Goal: Task Accomplishment & Management: Manage account settings

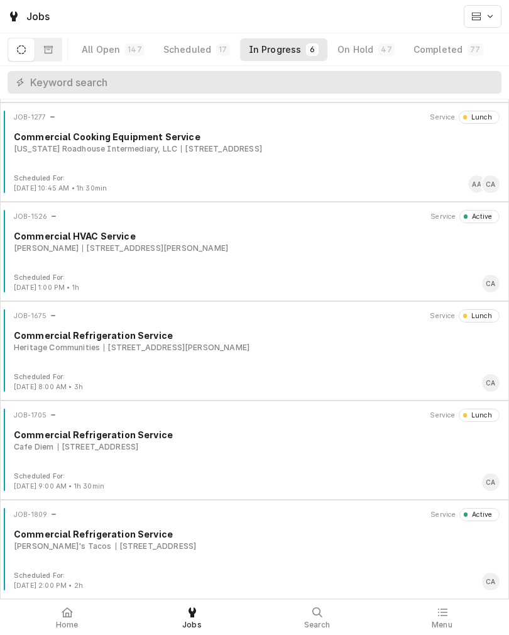
scroll to position [96, 0]
click at [318, 265] on div "JOB-1526 Service Active Commercial HVAC Service Buck Snort 310 Dr Van Zee Rd, O…" at bounding box center [254, 241] width 499 height 63
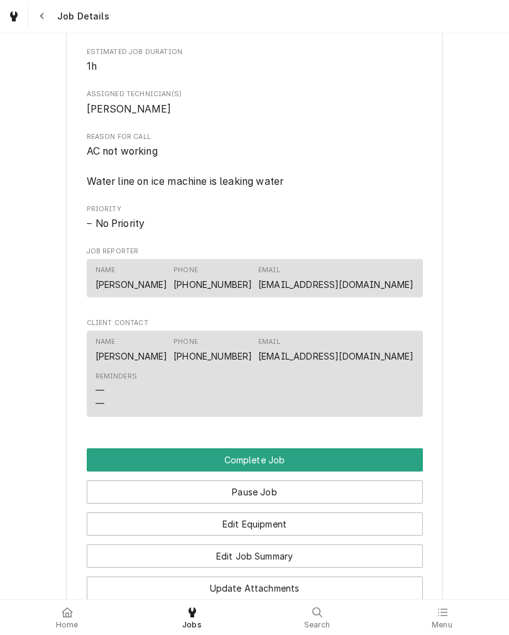
scroll to position [794, 0]
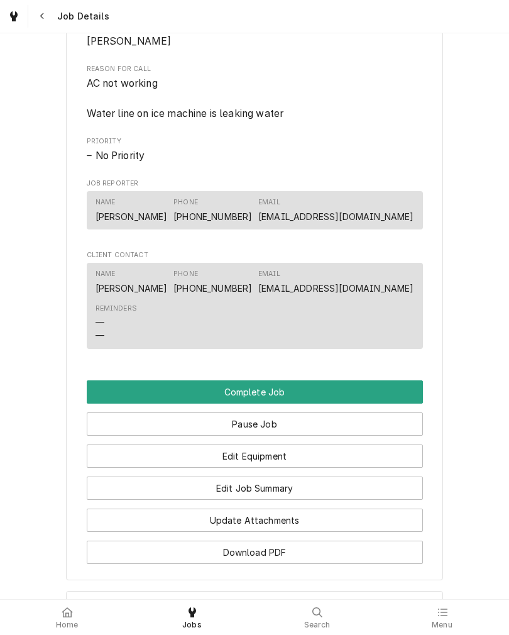
click at [366, 500] on button "Edit Job Summary" at bounding box center [255, 487] width 336 height 23
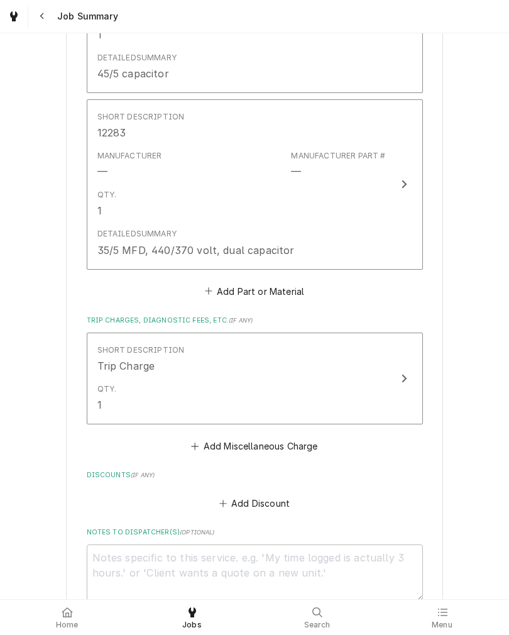
scroll to position [930, 0]
click at [294, 288] on button "Add Part or Material" at bounding box center [254, 292] width 104 height 18
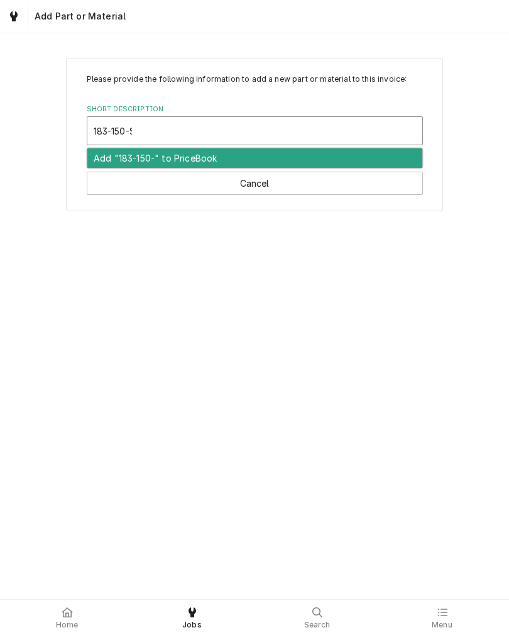
type input "183-150-SS"
click at [275, 155] on div "Add "183-150-SS" to PriceBook" at bounding box center [254, 157] width 335 height 19
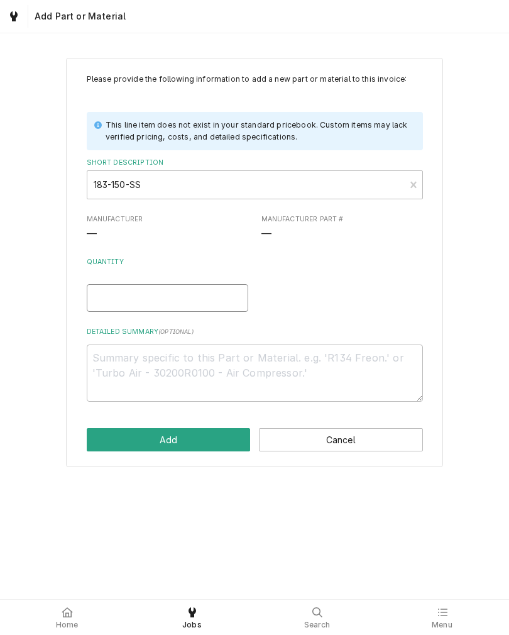
click at [182, 297] on input "Quantity" at bounding box center [168, 298] width 162 height 28
type textarea "x"
type input "1"
click at [116, 385] on textarea "Detailed Summary ( optional )" at bounding box center [255, 372] width 336 height 57
type textarea "W"
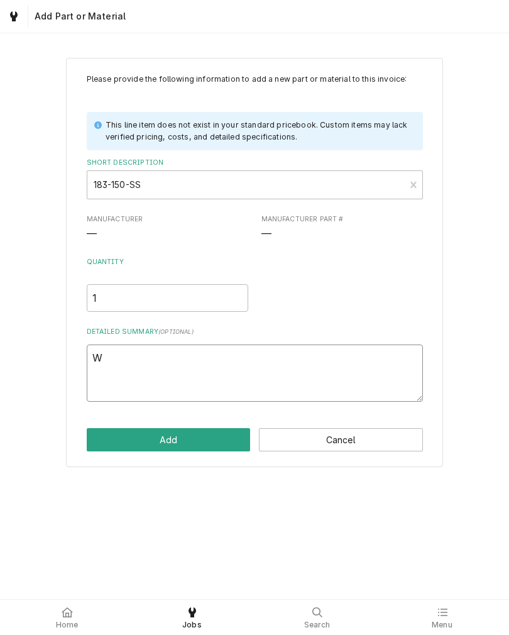
type textarea "x"
type textarea "WP"
type textarea "x"
type textarea "WPR"
type textarea "x"
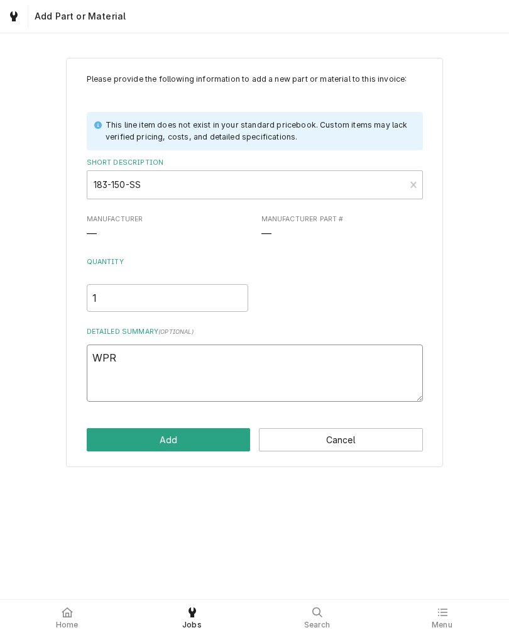
type textarea "WPRV"
type textarea "x"
type textarea "SWPRV"
type textarea "x"
type textarea "SHWPRV"
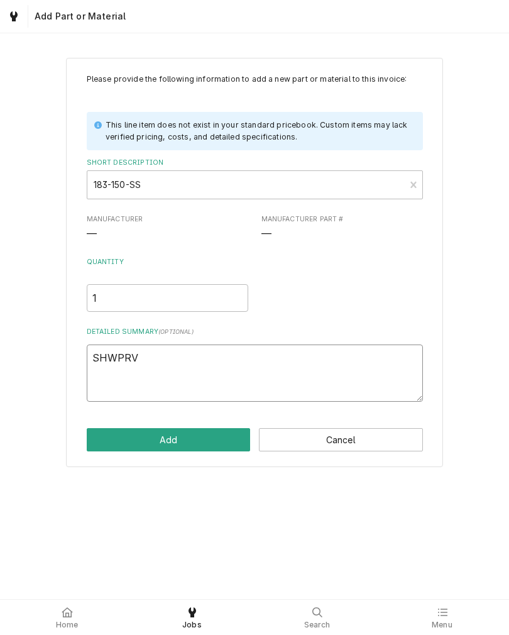
type textarea "x"
type textarea "SHUWPRV"
type textarea "x"
type textarea "SHUTWPRV"
type textarea "x"
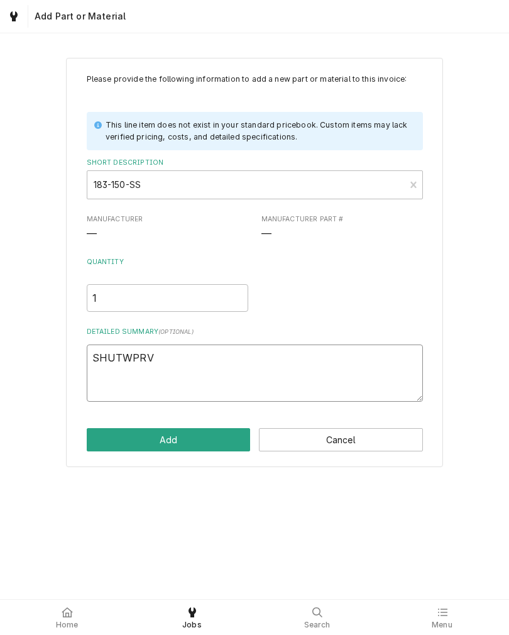
type textarea "SHUWPRV"
type textarea "x"
type textarea "SHURWPRV"
type textarea "x"
type textarea "SHUWPRV"
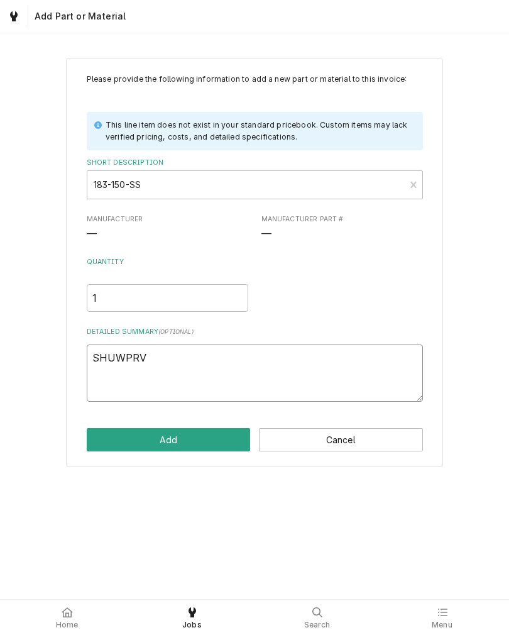
type textarea "x"
type textarea "SHWPRV"
type textarea "x"
type textarea "SWPRV"
type textarea "x"
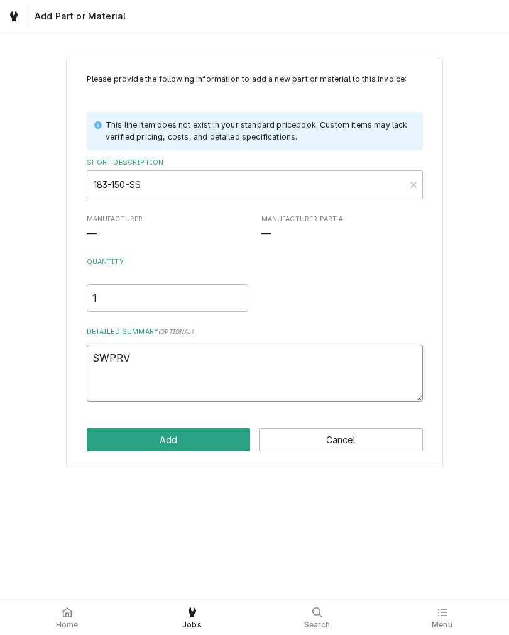
type textarea "ShWPRV"
type textarea "x"
type textarea "ShuWPRV"
type textarea "x"
type textarea "ShurWPRV"
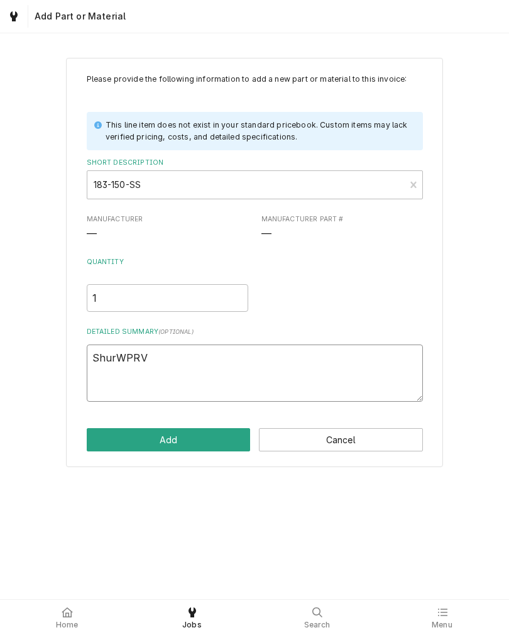
type textarea "x"
type textarea "ShurFWPRV"
type textarea "x"
type textarea "ShurFlWPRV"
type textarea "x"
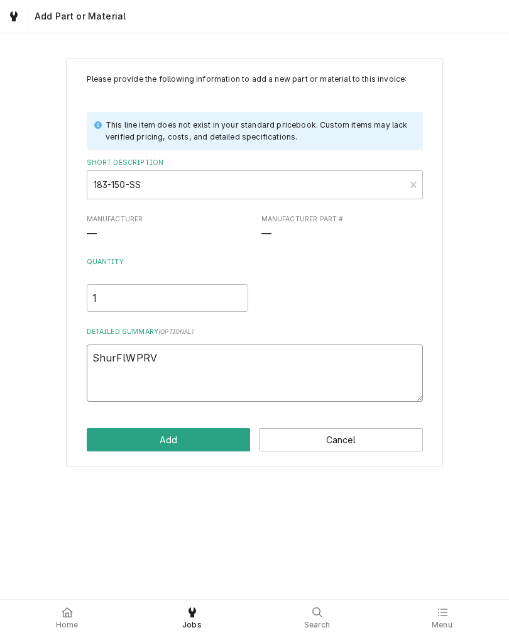
type textarea "ShurFloWPRV"
type textarea "x"
type textarea "ShurFlo WPRV"
click at [357, 361] on textarea "ShurFlo WPRV" at bounding box center [255, 372] width 336 height 57
type textarea "x"
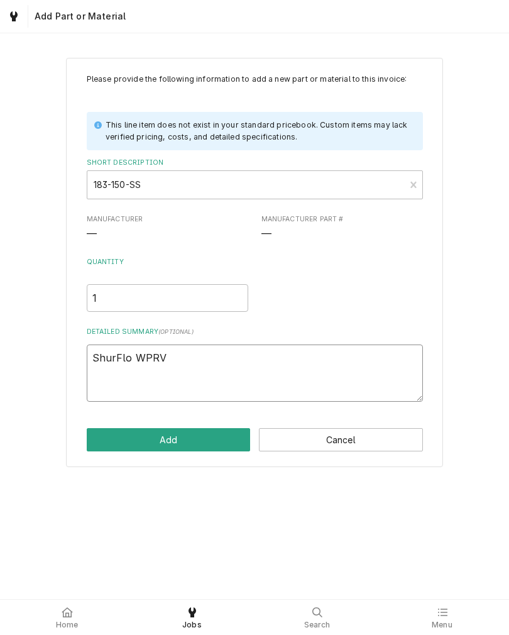
type textarea "ShurFlo WPRV"
type textarea "x"
type textarea "ShurFlo WPRV 5"
type textarea "x"
type textarea "ShurFlo WPRV 50"
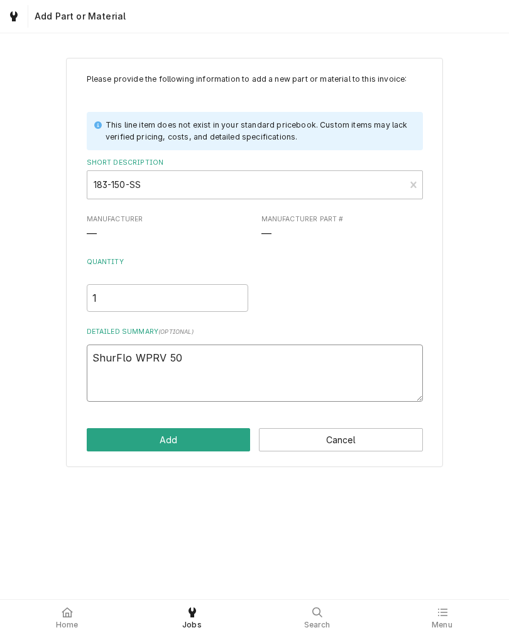
type textarea "x"
type textarea "ShurFlo WPRV 50p"
type textarea "x"
type textarea "ShurFlo WPRV 50ps"
type textarea "x"
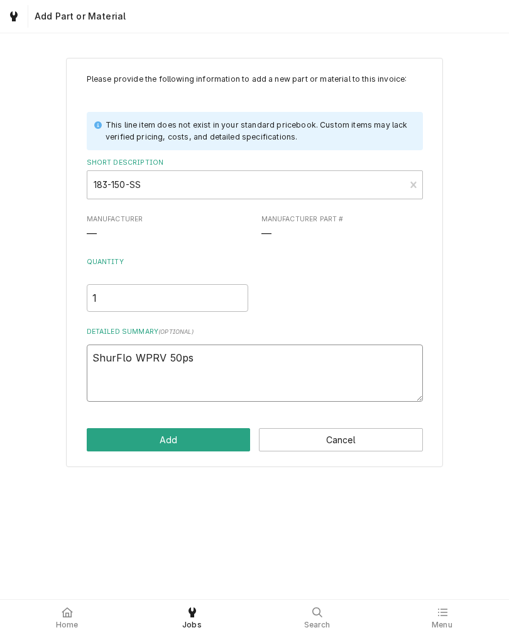
type textarea "ShurFlo WPRV 50psi"
type textarea "x"
type textarea "ShurFlo WPRV 50psi"
type textarea "x"
type textarea "ShurFlo WPRV 50psi 3"
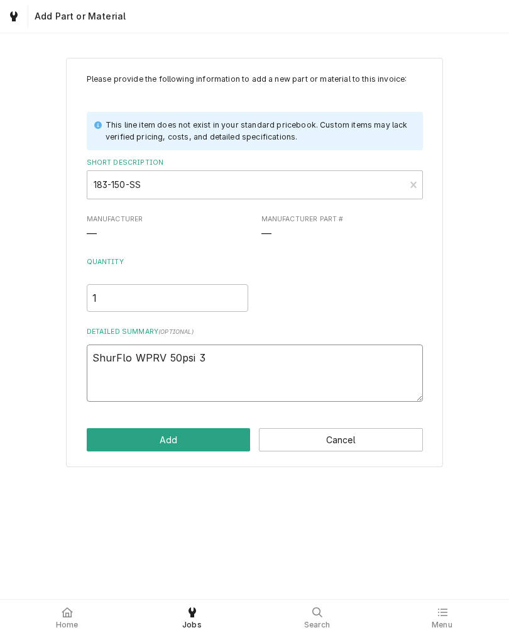
type textarea "x"
type textarea "ShurFlo WPRV 50psi 3/8"
type textarea "x"
type textarea "ShurFlo WPRV 50psi 3/8"
type textarea "x"
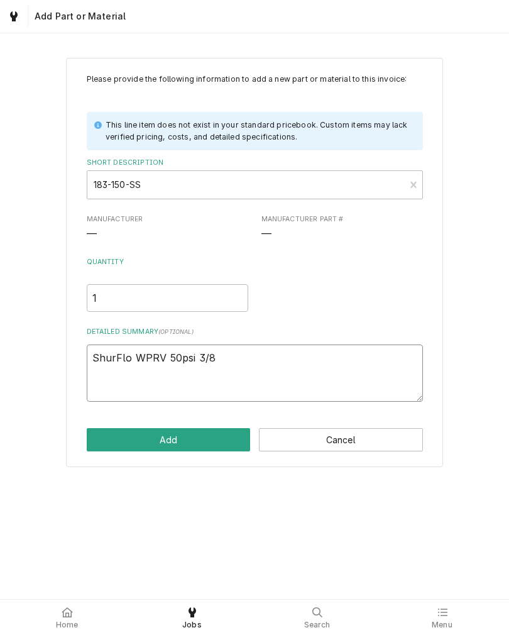
type textarea "ShurFlo WPRV 50psi 3/8 b"
type textarea "x"
type textarea "ShurFlo WPRV 50psi 3/8 ba"
type textarea "x"
type textarea "ShurFlo WPRV 50psi 3/8 bar"
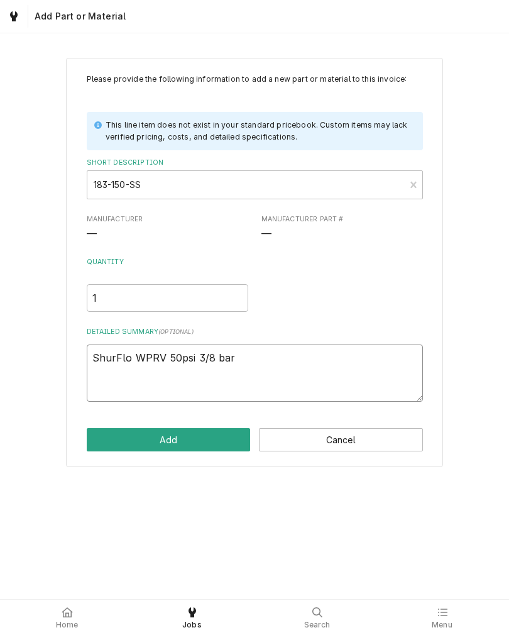
type textarea "x"
type textarea "ShurFlo WPRV 50psi 3/8 barb"
type textarea "x"
type textarea "ShurFlo WPRV 50psi 3/8 barb"
type textarea "x"
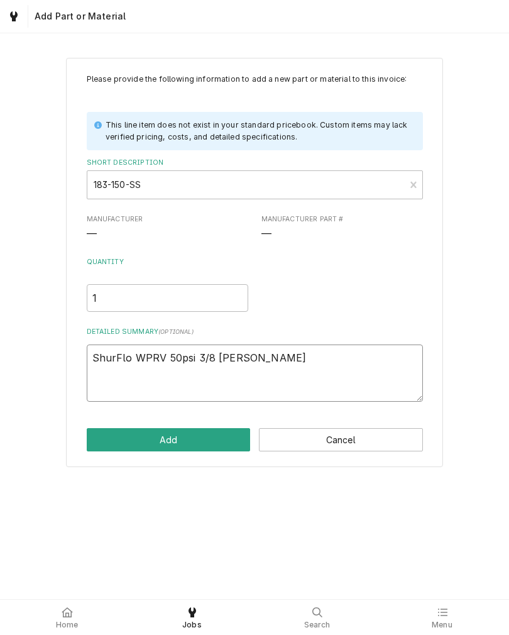
type textarea "ShurFlo WPRV 50psi 3/8 barb f"
type textarea "x"
type textarea "ShurFlo WPRV 50psi 3/8 barb fi"
type textarea "x"
type textarea "ShurFlo WPRV 50psi 3/8 barb fit"
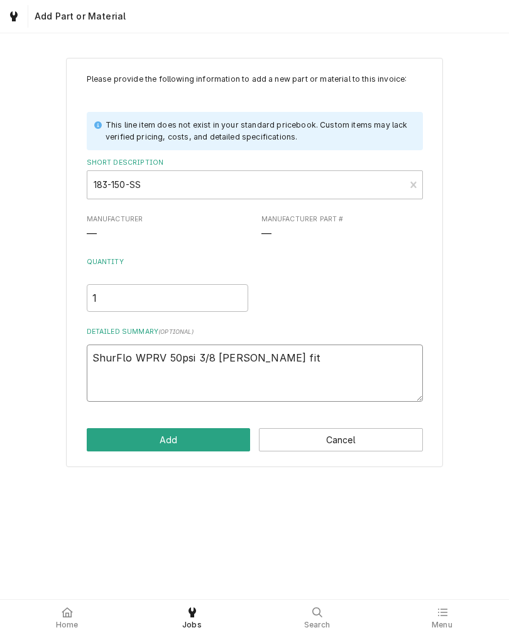
type textarea "x"
type textarea "ShurFlo WPRV 50psi 3/8 barb fitt"
type textarea "x"
type textarea "ShurFlo WPRV 50psi 3/8 barb fitti"
type textarea "x"
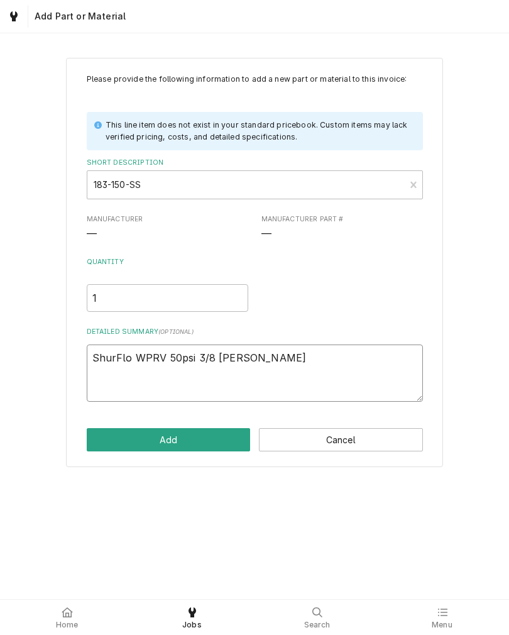
type textarea "ShurFlo WPRV 50psi 3/8 barb fittin"
type textarea "x"
type textarea "ShurFlo WPRV 50psi 3/8 barb fitting"
type textarea "x"
type textarea "ShurFlo WPRV 50psi 3/8 barb fittings"
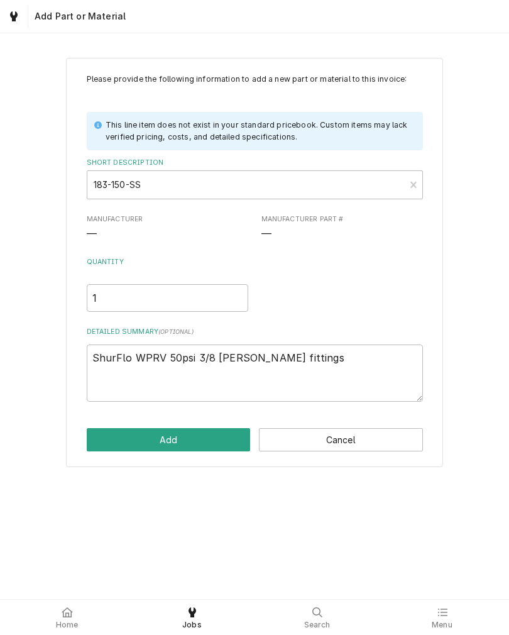
click at [325, 526] on div "Please provide the following information to add a new part or material to this …" at bounding box center [254, 316] width 509 height 566
click at [194, 361] on textarea "ShurFlo WPRV 50psi 3/8 barb fittings" at bounding box center [255, 372] width 336 height 57
click at [263, 517] on div "Please provide the following information to add a new part or material to this …" at bounding box center [254, 316] width 509 height 566
click at [194, 359] on textarea "ShurFlo WPRV 50psi 3/8 barb fittings" at bounding box center [255, 372] width 336 height 57
type textarea "x"
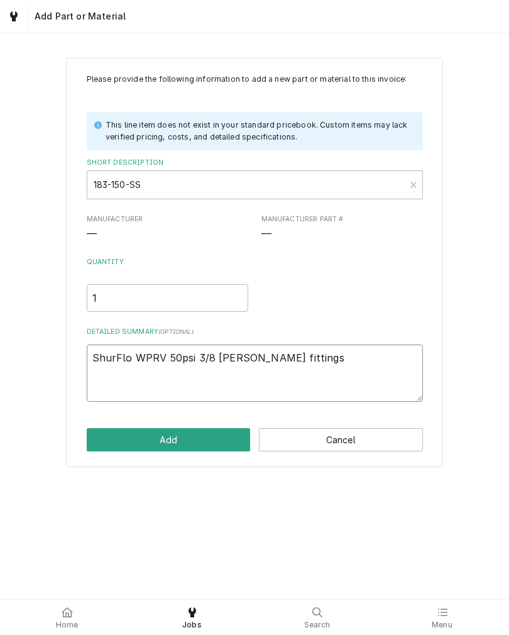
type textarea "ShurFlo WPRV 50psi w3/8 barb fittings"
type textarea "x"
type textarea "ShurFlo WPRV 50psi wi3/8 barb fittings"
type textarea "x"
type textarea "ShurFlo WPRV 50psi wit3/8 barb fittings"
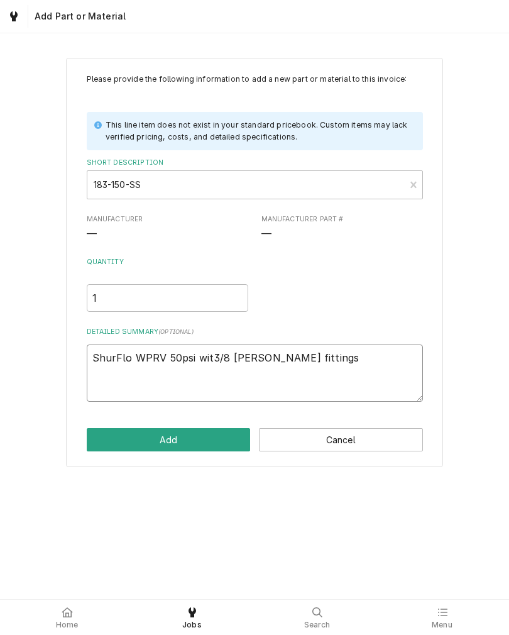
type textarea "x"
type textarea "ShurFlo WPRV 50psi with3/8 barb fittings"
type textarea "x"
type textarea "ShurFlo WPRV 50psi with 3/8 barb fittings"
click at [222, 438] on button "Add" at bounding box center [169, 439] width 164 height 23
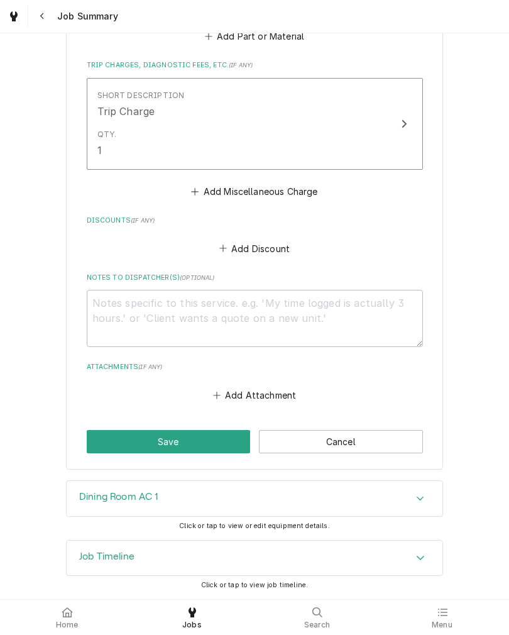
scroll to position [1451, 0]
click at [189, 442] on button "Save" at bounding box center [169, 441] width 164 height 23
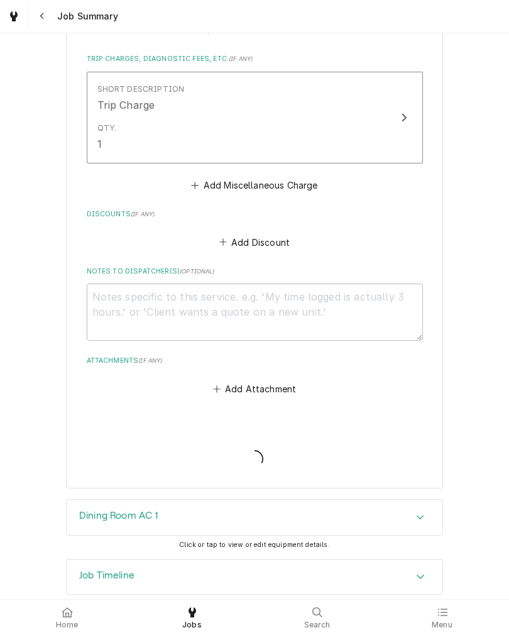
type textarea "x"
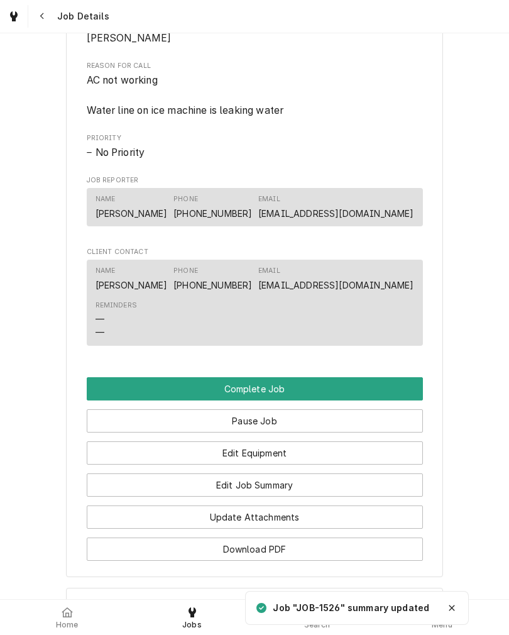
scroll to position [891, 0]
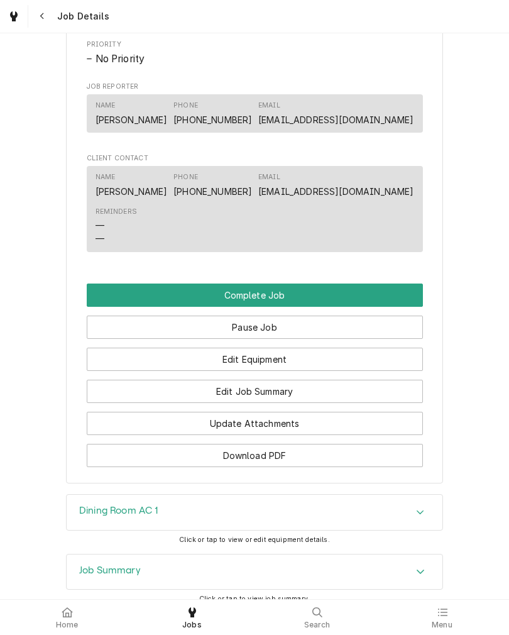
click at [340, 403] on button "Edit Job Summary" at bounding box center [255, 391] width 336 height 23
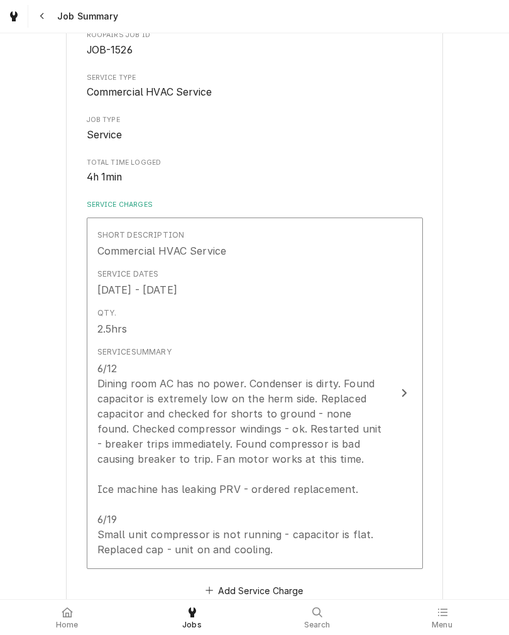
scroll to position [150, 0]
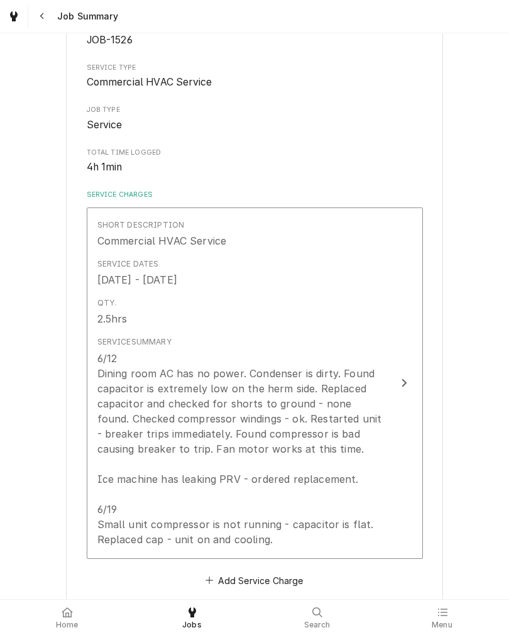
click at [353, 325] on div "Qty. 2.5hrs" at bounding box center [241, 311] width 288 height 39
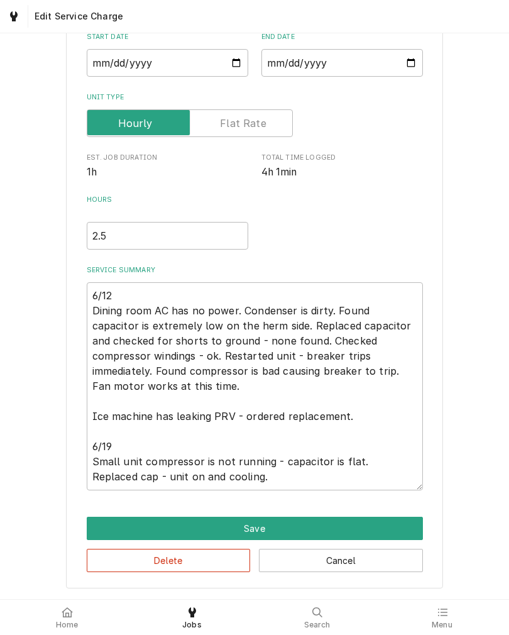
scroll to position [134, 0]
click at [387, 478] on textarea "6/12 Dining room AC has no power. Condenser is dirty. Found capacitor is extrem…" at bounding box center [255, 386] width 336 height 208
type textarea "x"
type textarea "6/12 Dining room AC has no power. Condenser is dirty. Found capacitor is extrem…"
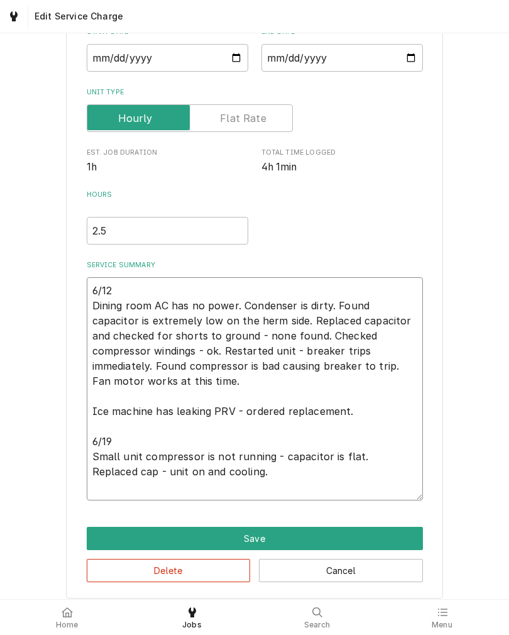
type textarea "x"
type textarea "6/12 Dining room AC has no power. Condenser is dirty. Found capacitor is extrem…"
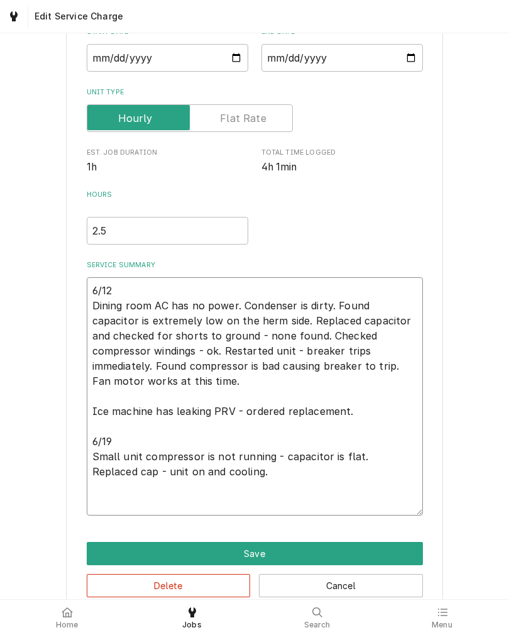
type textarea "x"
type textarea "6/12 Dining room AC has no power. Condenser is dirty. Found capacitor is extrem…"
type textarea "x"
type textarea "6/12 Dining room AC has no power. Condenser is dirty. Found capacitor is extrem…"
type textarea "x"
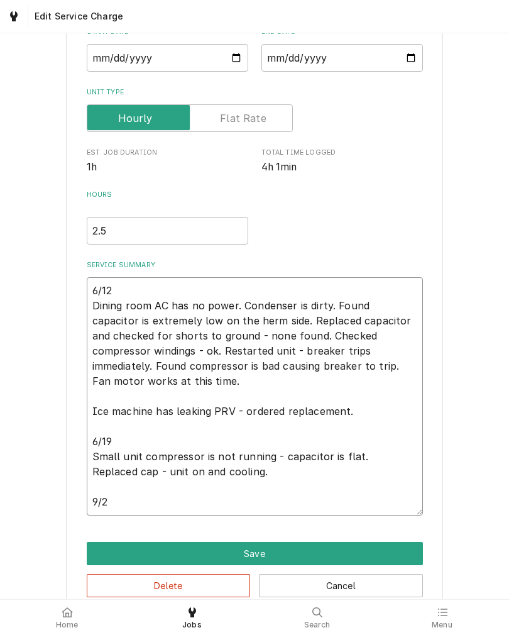
type textarea "6/12 Dining room AC has no power. Condenser is dirty. Found capacitor is extrem…"
type textarea "x"
type textarea "6/12 Dining room AC has no power. Condenser is dirty. Found capacitor is extrem…"
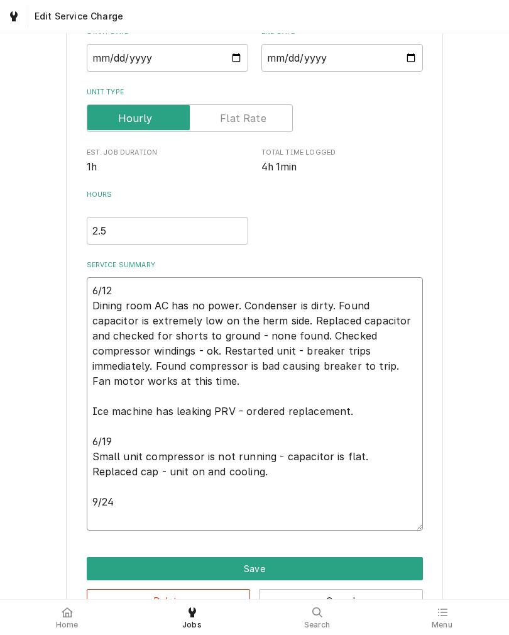
type textarea "x"
type textarea "6/12 Dining room AC has no power. Condenser is dirty. Found capacitor is extrem…"
type textarea "x"
type textarea "6/12 Dining room AC has no power. Condenser is dirty. Found capacitor is extrem…"
type textarea "x"
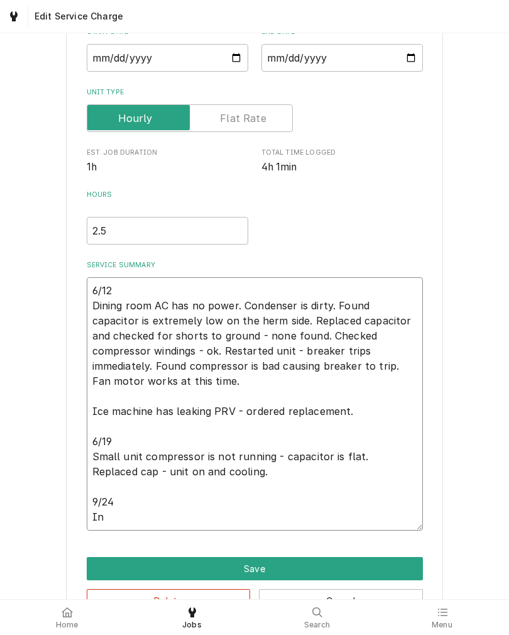
type textarea "6/12 Dining room AC has no power. Condenser is dirty. Found capacitor is extrem…"
type textarea "x"
type textarea "6/12 Dining room AC has no power. Condenser is dirty. Found capacitor is extrem…"
type textarea "x"
type textarea "6/12 Dining room AC has no power. Condenser is dirty. Found capacitor is extrem…"
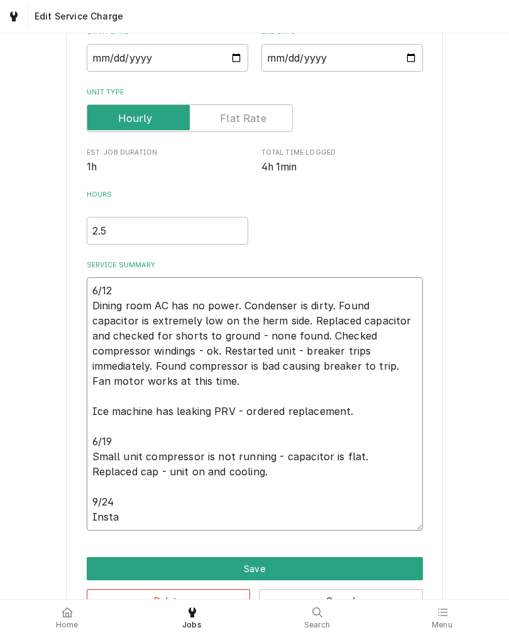
type textarea "x"
type textarea "6/12 Dining room AC has no power. Condenser is dirty. Found capacitor is extrem…"
type textarea "x"
type textarea "6/12 Dining room AC has no power. Condenser is dirty. Found capacitor is extrem…"
type textarea "x"
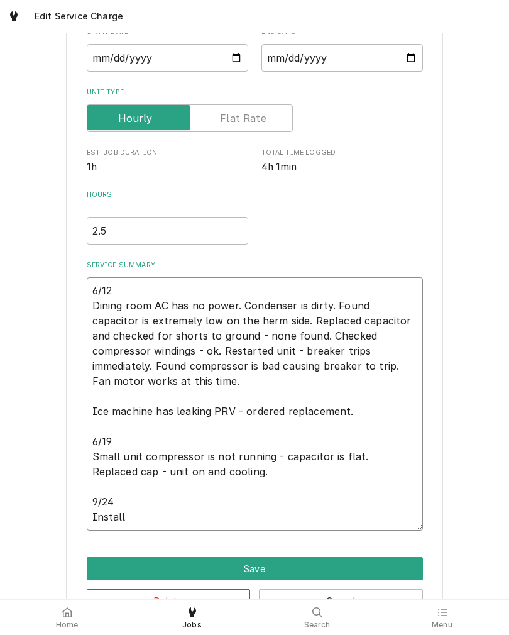
type textarea "6/12 Dining room AC has no power. Condenser is dirty. Found capacitor is extrem…"
type textarea "x"
type textarea "6/12 Dining room AC has no power. Condenser is dirty. Found capacitor is extrem…"
type textarea "x"
type textarea "6/12 Dining room AC has no power. Condenser is dirty. Found capacitor is extrem…"
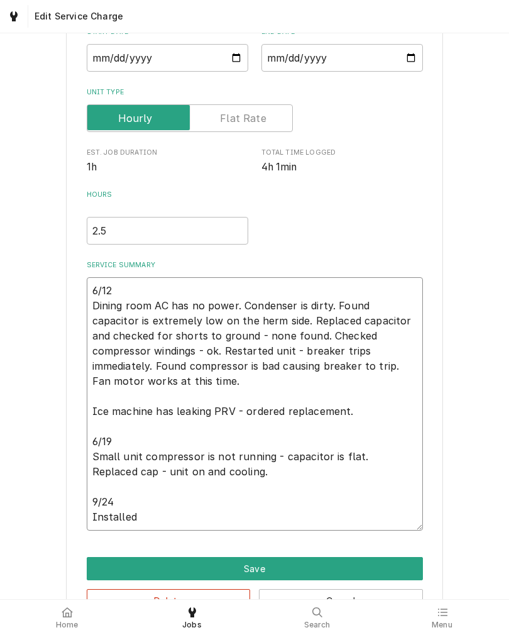
type textarea "x"
type textarea "6/12 Dining room AC has no power. Condenser is dirty. Found capacitor is extrem…"
type textarea "x"
type textarea "6/12 Dining room AC has no power. Condenser is dirty. Found capacitor is extrem…"
type textarea "x"
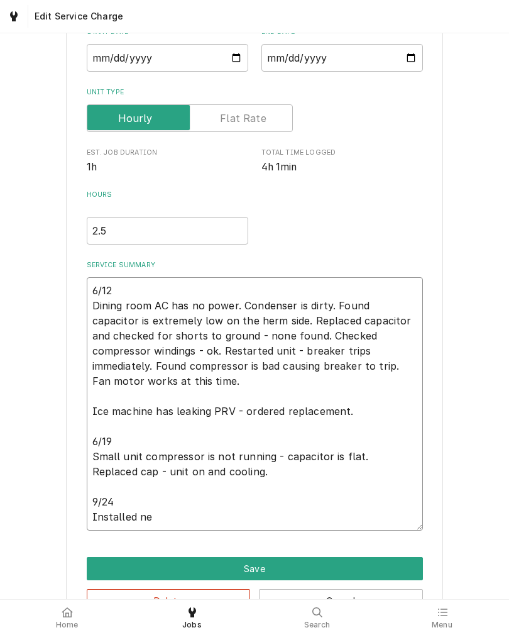
type textarea "6/12 Dining room AC has no power. Condenser is dirty. Found capacitor is extrem…"
type textarea "x"
type textarea "6/12 Dining room AC has no power. Condenser is dirty. Found capacitor is extrem…"
type textarea "x"
type textarea "6/12 Dining room AC has no power. Condenser is dirty. Found capacitor is extrem…"
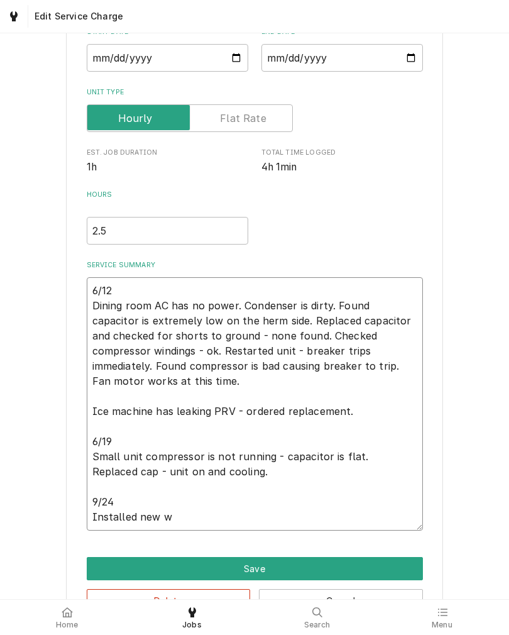
type textarea "x"
type textarea "6/12 Dining room AC has no power. Condenser is dirty. Found capacitor is extrem…"
type textarea "x"
type textarea "6/12 Dining room AC has no power. Condenser is dirty. Found capacitor is extrem…"
type textarea "x"
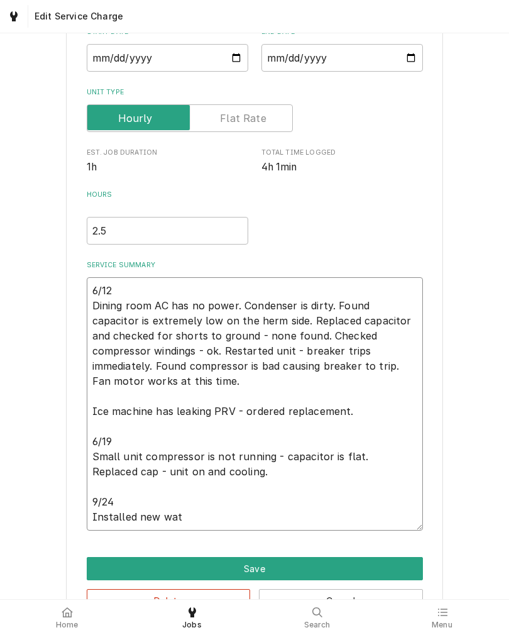
type textarea "6/12 Dining room AC has no power. Condenser is dirty. Found capacitor is extrem…"
type textarea "x"
type textarea "6/12 Dining room AC has no power. Condenser is dirty. Found capacitor is extrem…"
type textarea "x"
type textarea "6/12 Dining room AC has no power. Condenser is dirty. Found capacitor is extrem…"
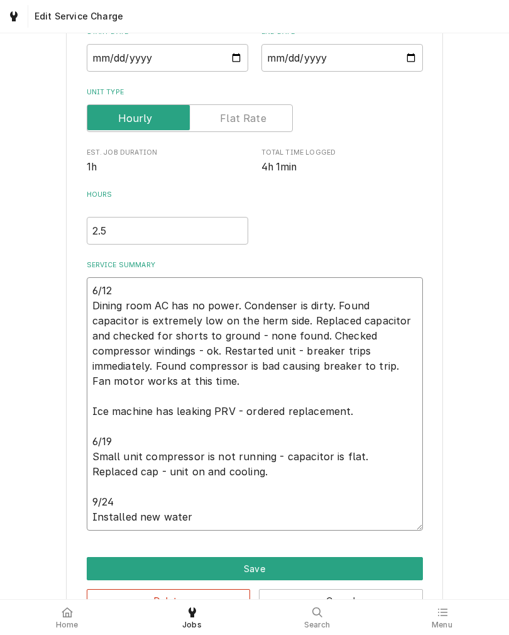
type textarea "x"
type textarea "6/12 Dining room AC has no power. Condenser is dirty. Found capacitor is extrem…"
type textarea "x"
type textarea "6/12 Dining room AC has no power. Condenser is dirty. Found capacitor is extrem…"
type textarea "x"
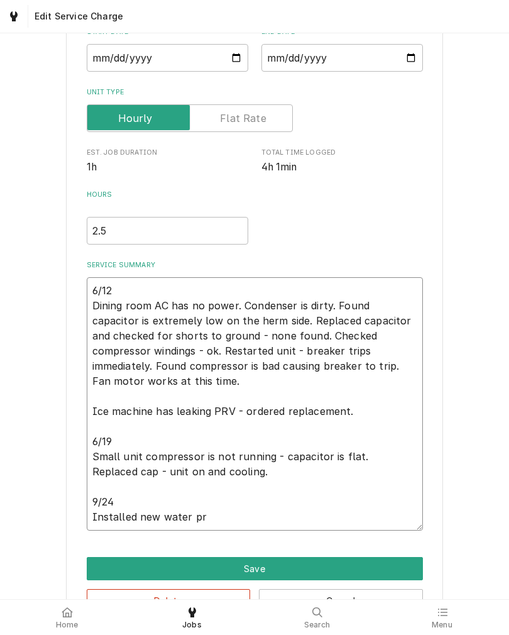
type textarea "6/12 Dining room AC has no power. Condenser is dirty. Found capacitor is extrem…"
type textarea "x"
type textarea "6/12 Dining room AC has no power. Condenser is dirty. Found capacitor is extrem…"
type textarea "x"
type textarea "6/12 Dining room AC has no power. Condenser is dirty. Found capacitor is extrem…"
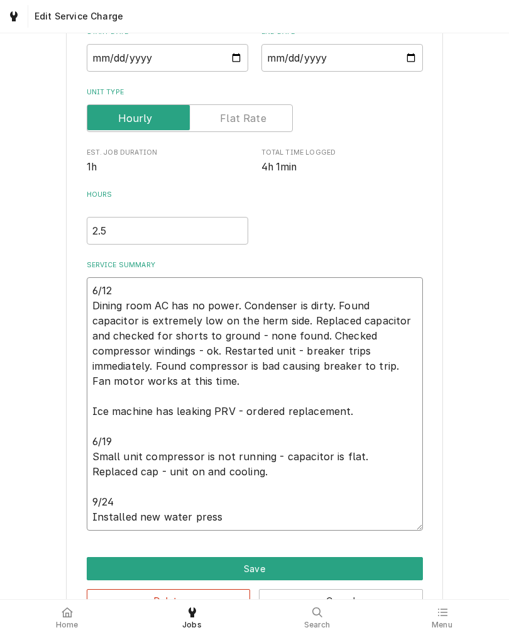
type textarea "x"
type textarea "6/12 Dining room AC has no power. Condenser is dirty. Found capacitor is extrem…"
type textarea "x"
type textarea "6/12 Dining room AC has no power. Condenser is dirty. Found capacitor is extrem…"
type textarea "x"
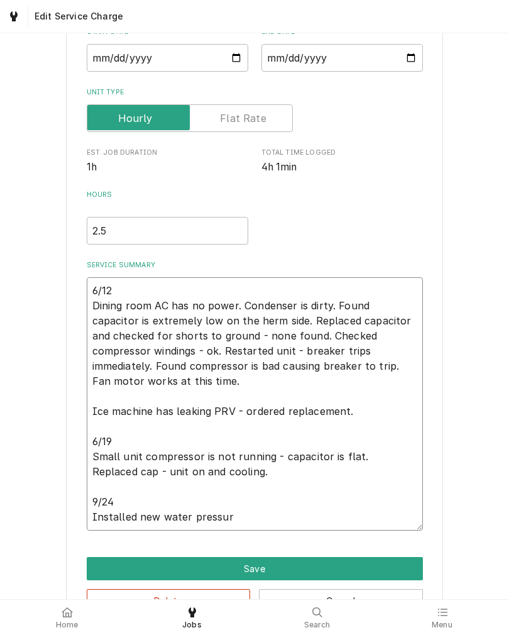
type textarea "6/12 Dining room AC has no power. Condenser is dirty. Found capacitor is extrem…"
type textarea "x"
type textarea "6/12 Dining room AC has no power. Condenser is dirty. Found capacitor is extrem…"
type textarea "x"
type textarea "6/12 Dining room AC has no power. Condenser is dirty. Found capacitor is extrem…"
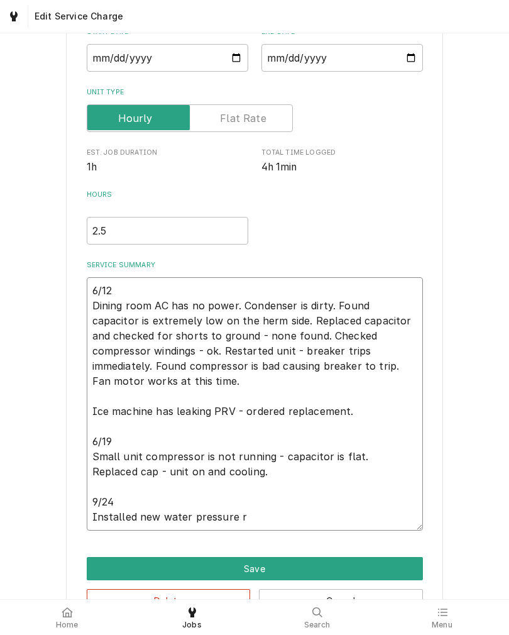
type textarea "x"
type textarea "6/12 Dining room AC has no power. Condenser is dirty. Found capacitor is extrem…"
type textarea "x"
type textarea "6/12 Dining room AC has no power. Condenser is dirty. Found capacitor is extrem…"
type textarea "x"
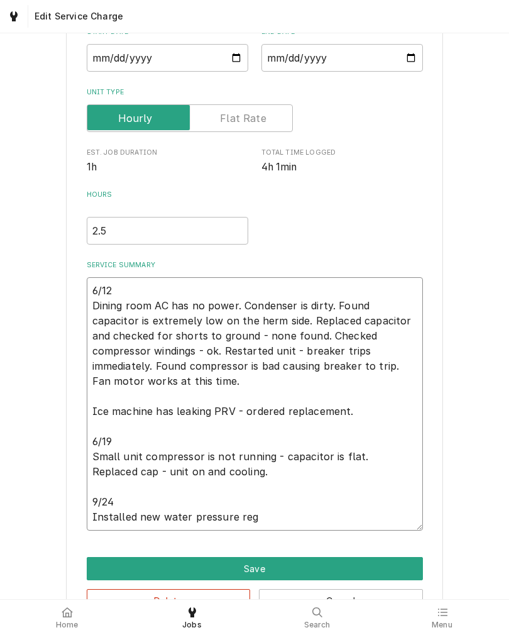
type textarea "6/12 Dining room AC has no power. Condenser is dirty. Found capacitor is extrem…"
type textarea "x"
type textarea "6/12 Dining room AC has no power. Condenser is dirty. Found capacitor is extrem…"
type textarea "x"
type textarea "6/12 Dining room AC has no power. Condenser is dirty. Found capacitor is extrem…"
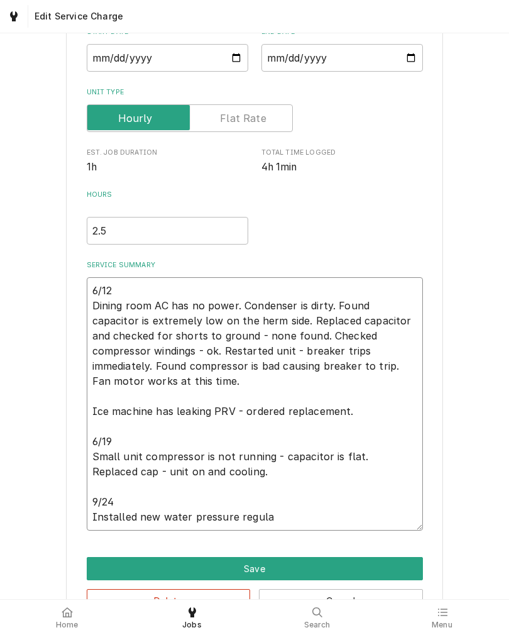
type textarea "x"
type textarea "6/12 Dining room AC has no power. Condenser is dirty. Found capacitor is extrem…"
type textarea "x"
type textarea "6/12 Dining room AC has no power. Condenser is dirty. Found capacitor is extrem…"
type textarea "x"
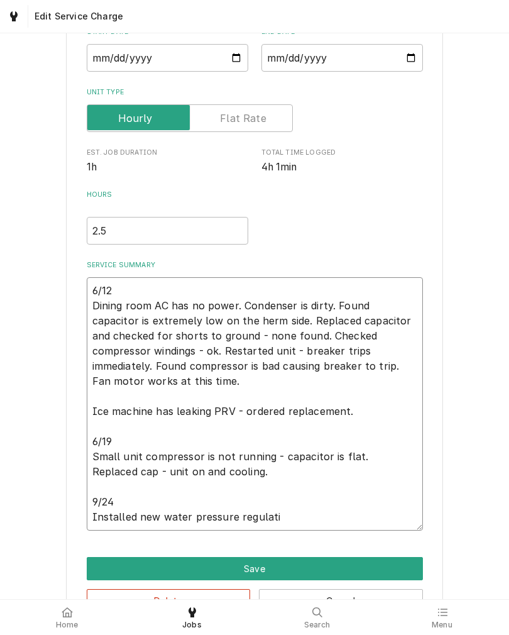
type textarea "6/12 Dining room AC has no power. Condenser is dirty. Found capacitor is extrem…"
type textarea "x"
type textarea "6/12 Dining room AC has no power. Condenser is dirty. Found capacitor is extrem…"
type textarea "x"
type textarea "6/12 Dining room AC has no power. Condenser is dirty. Found capacitor is extrem…"
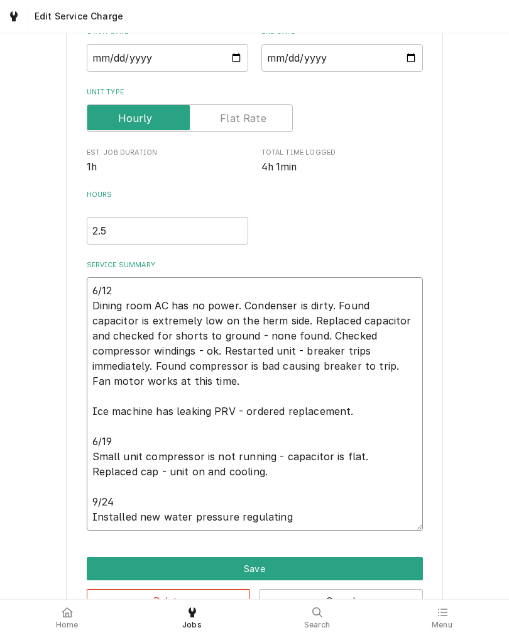
type textarea "x"
type textarea "6/12 Dining room AC has no power. Condenser is dirty. Found capacitor is extrem…"
type textarea "x"
type textarea "6/12 Dining room AC has no power. Condenser is dirty. Found capacitor is extrem…"
type textarea "x"
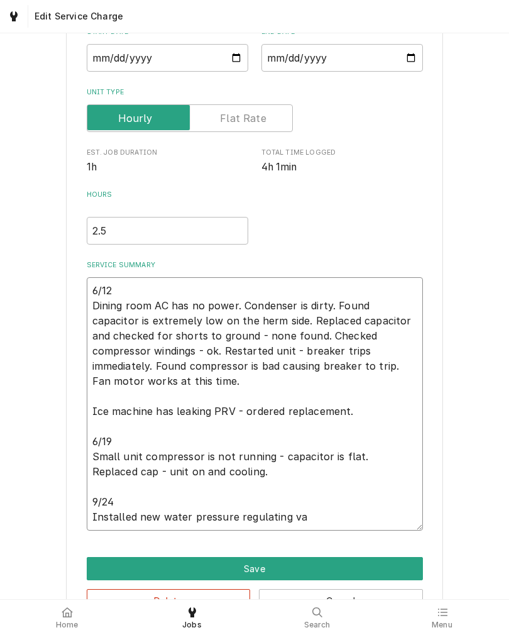
type textarea "6/12 Dining room AC has no power. Condenser is dirty. Found capacitor is extrem…"
type textarea "x"
type textarea "6/12 Dining room AC has no power. Condenser is dirty. Found capacitor is extrem…"
type textarea "x"
type textarea "6/12 Dining room AC has no power. Condenser is dirty. Found capacitor is extrem…"
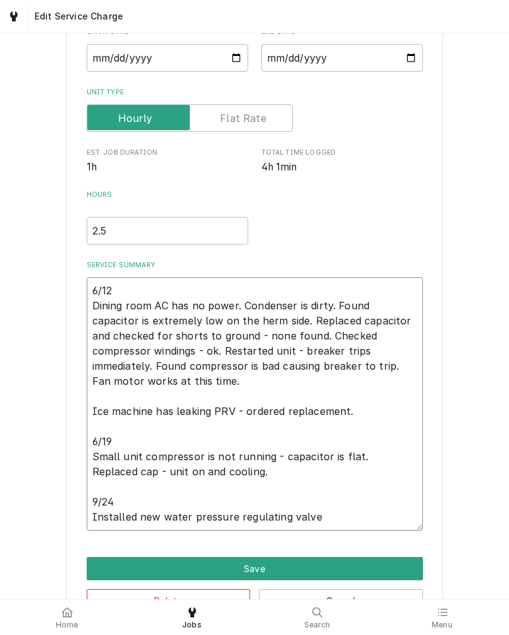
type textarea "x"
type textarea "6/12 Dining room AC has no power. Condenser is dirty. Found capacitor is extrem…"
type textarea "x"
type textarea "6/12 Dining room AC has no power. Condenser is dirty. Found capacitor is extrem…"
type textarea "x"
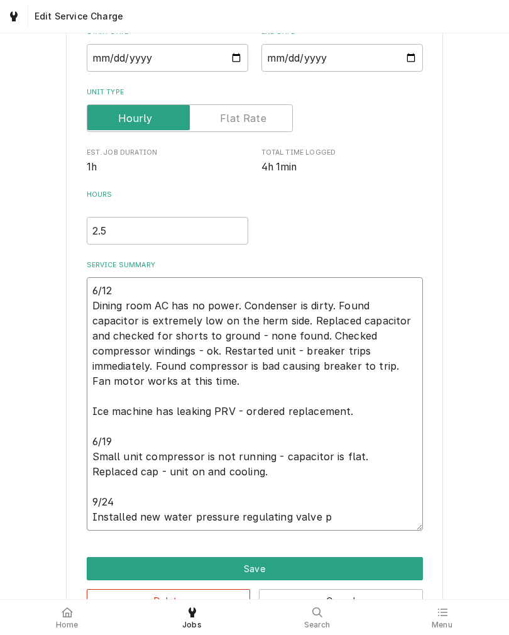
type textarea "6/12 Dining room AC has no power. Condenser is dirty. Found capacitor is extrem…"
type textarea "x"
type textarea "6/12 Dining room AC has no power. Condenser is dirty. Found capacitor is extrem…"
type textarea "x"
type textarea "6/12 Dining room AC has no power. Condenser is dirty. Found capacitor is extrem…"
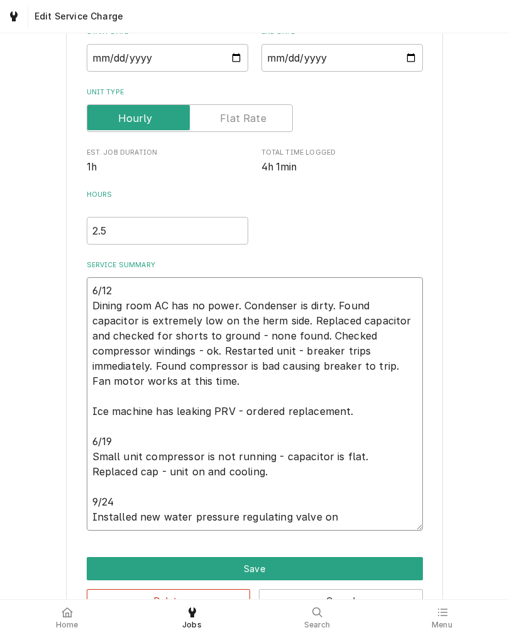
type textarea "x"
type textarea "6/12 Dining room AC has no power. Condenser is dirty. Found capacitor is extrem…"
type textarea "x"
type textarea "6/12 Dining room AC has no power. Condenser is dirty. Found capacitor is extrem…"
type textarea "x"
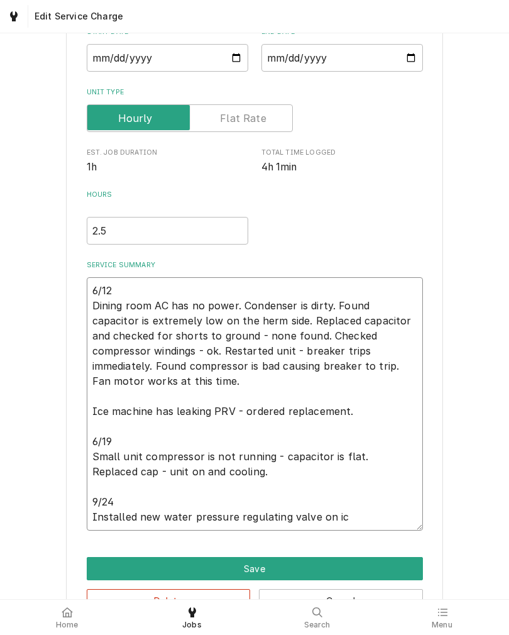
type textarea "6/12 Dining room AC has no power. Condenser is dirty. Found capacitor is extrem…"
type textarea "x"
type textarea "6/12 Dining room AC has no power. Condenser is dirty. Found capacitor is extrem…"
type textarea "x"
type textarea "6/12 Dining room AC has no power. Condenser is dirty. Found capacitor is extrem…"
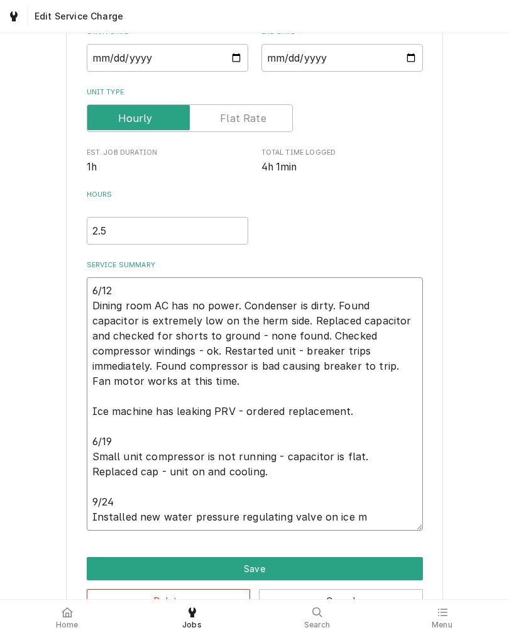
type textarea "x"
type textarea "6/12 Dining room AC has no power. Condenser is dirty. Found capacitor is extrem…"
type textarea "x"
type textarea "6/12 Dining room AC has no power. Condenser is dirty. Found capacitor is extrem…"
type textarea "x"
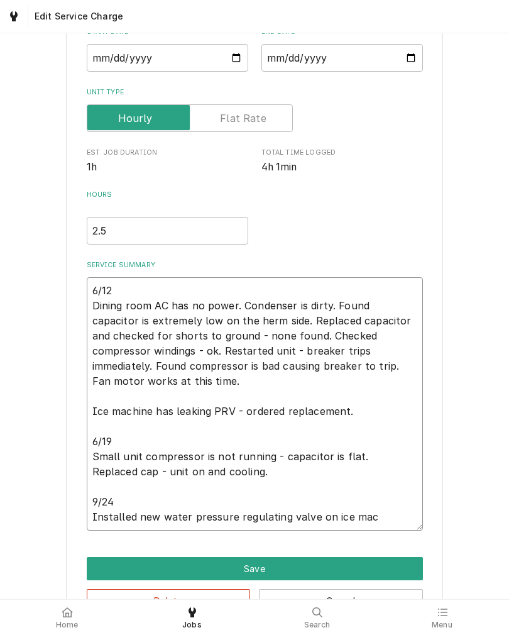
type textarea "6/12 Dining room AC has no power. Condenser is dirty. Found capacitor is extrem…"
type textarea "x"
type textarea "6/12 Dining room AC has no power. Condenser is dirty. Found capacitor is extrem…"
type textarea "x"
type textarea "6/12 Dining room AC has no power. Condenser is dirty. Found capacitor is extrem…"
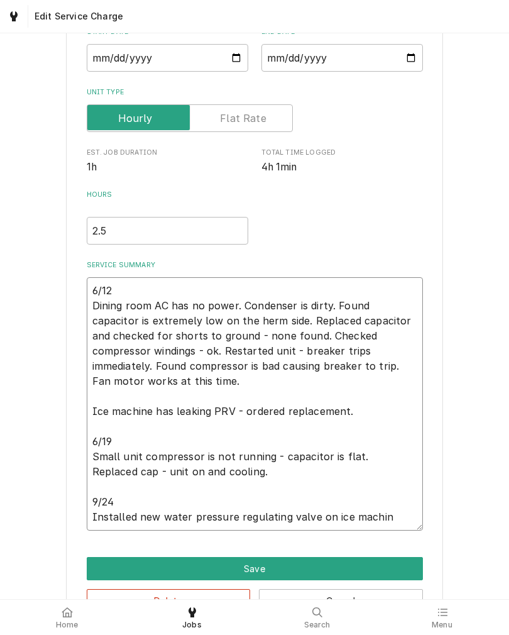
type textarea "x"
type textarea "6/12 Dining room AC has no power. Condenser is dirty. Found capacitor is extrem…"
click at [37, 398] on div "Use the fields below to edit this service charge Short Description Commercial H…" at bounding box center [254, 276] width 509 height 727
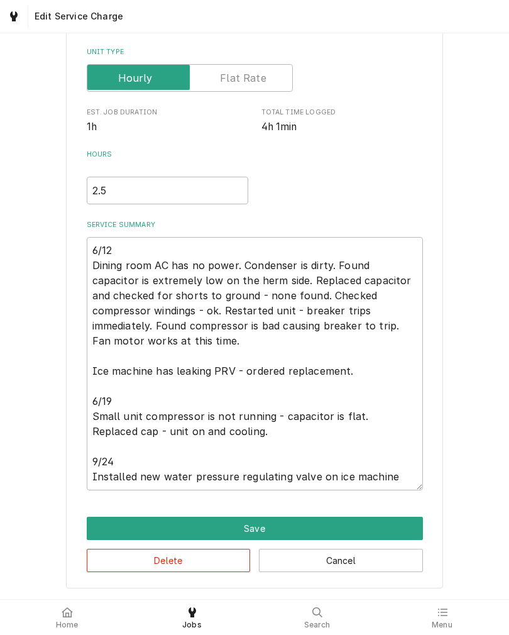
scroll to position [179, 0]
click at [407, 482] on textarea "6/12 Dining room AC has no power. Condenser is dirty. Found capacitor is extrem…" at bounding box center [255, 363] width 336 height 253
type textarea "x"
type textarea "6/12 Dining room AC has no power. Condenser is dirty. Found capacitor is extrem…"
type textarea "x"
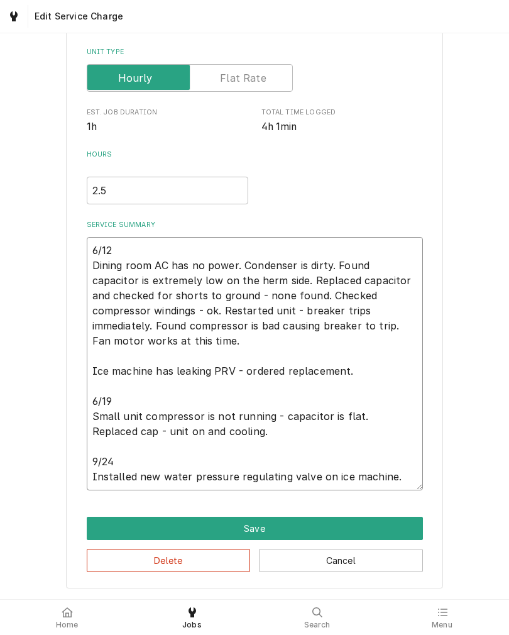
type textarea "6/12 Dining room AC has no power. Condenser is dirty. Found capacitor is extrem…"
type textarea "x"
type textarea "6/12 Dining room AC has no power. Condenser is dirty. Found capacitor is extrem…"
type textarea "x"
type textarea "6/12 Dining room AC has no power. Condenser is dirty. Found capacitor is extrem…"
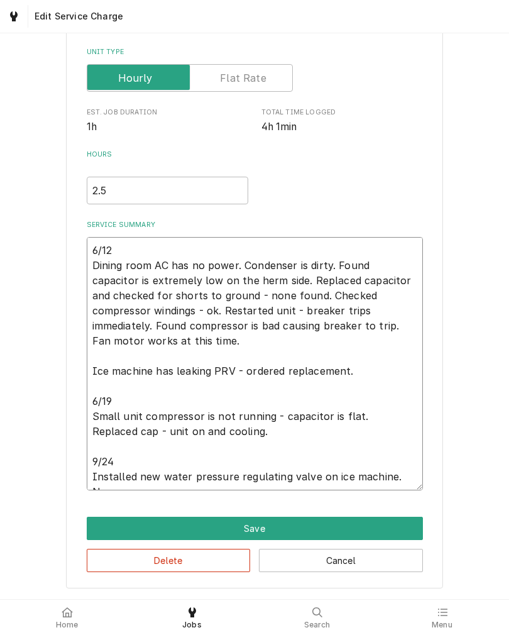
type textarea "x"
type textarea "6/12 Dining room AC has no power. Condenser is dirty. Found capacitor is extrem…"
type textarea "x"
type textarea "6/12 Dining room AC has no power. Condenser is dirty. Found capacitor is extrem…"
type textarea "x"
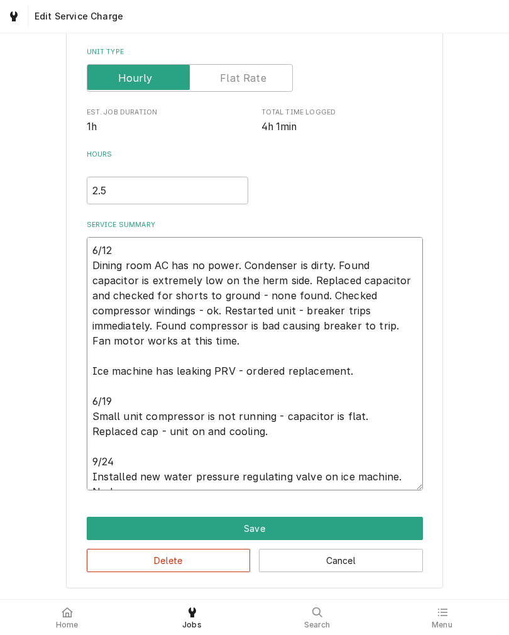
type textarea "6/12 Dining room AC has no power. Condenser is dirty. Found capacitor is extrem…"
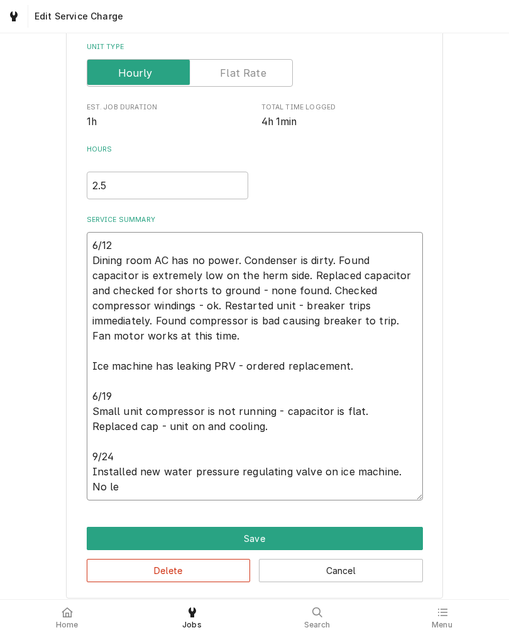
type textarea "x"
type textarea "6/12 Dining room AC has no power. Condenser is dirty. Found capacitor is extrem…"
type textarea "x"
type textarea "6/12 Dining room AC has no power. Condenser is dirty. Found capacitor is extrem…"
type textarea "x"
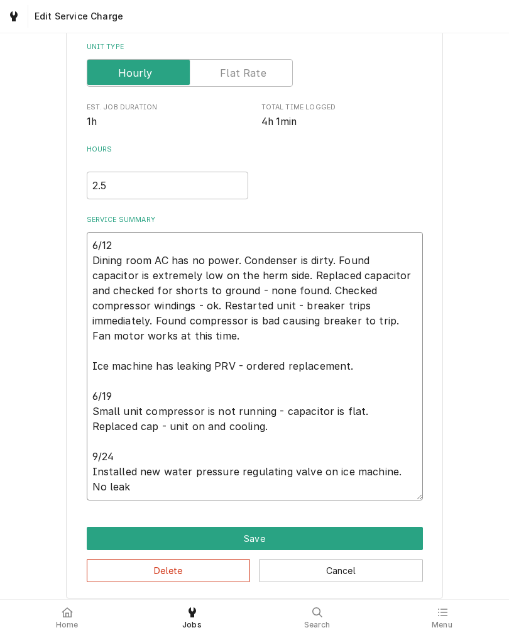
type textarea "6/12 Dining room AC has no power. Condenser is dirty. Found capacitor is extrem…"
click at [105, 539] on button "Save" at bounding box center [255, 538] width 336 height 23
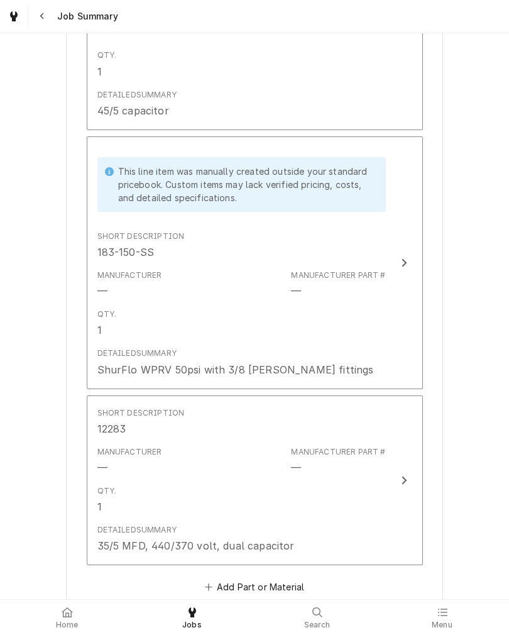
scroll to position [955, 0]
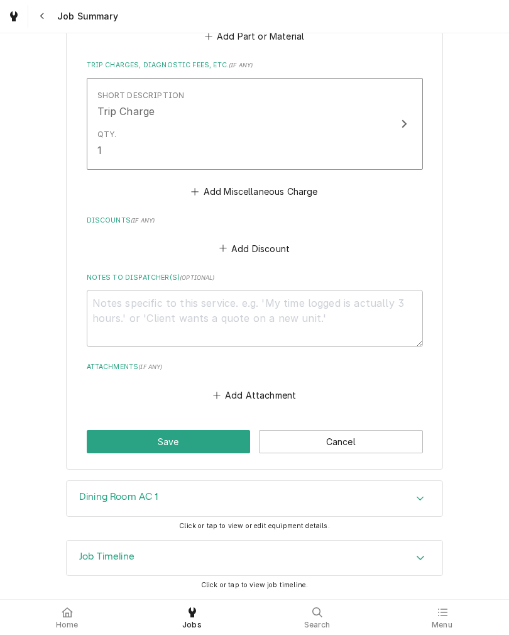
click at [415, 555] on div "Accordion Header" at bounding box center [420, 558] width 19 height 15
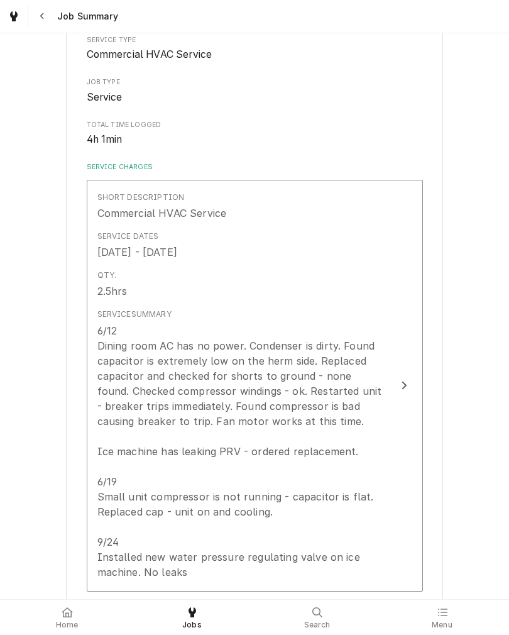
scroll to position [182, 0]
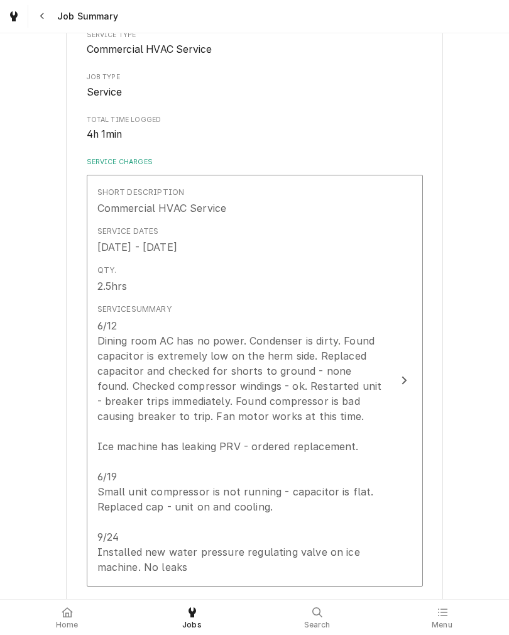
click at [393, 281] on button "Short Description Commercial HVAC Service Service Dates Jun 16, 2025 - Jun 19, …" at bounding box center [255, 381] width 336 height 412
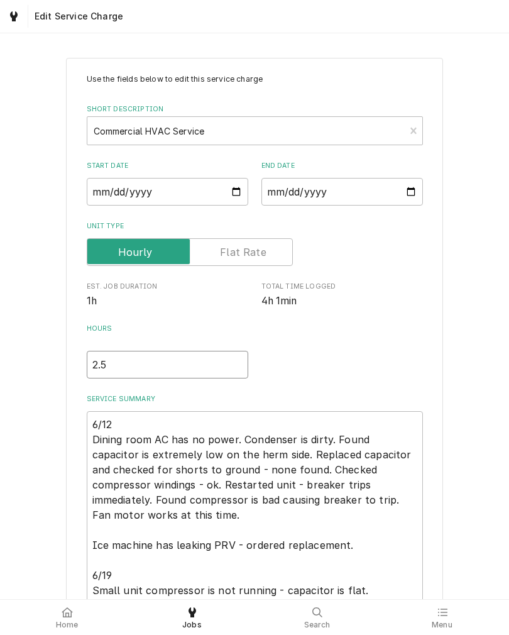
click at [158, 368] on input "2.5" at bounding box center [168, 365] width 162 height 28
type textarea "x"
type input "2"
type textarea "x"
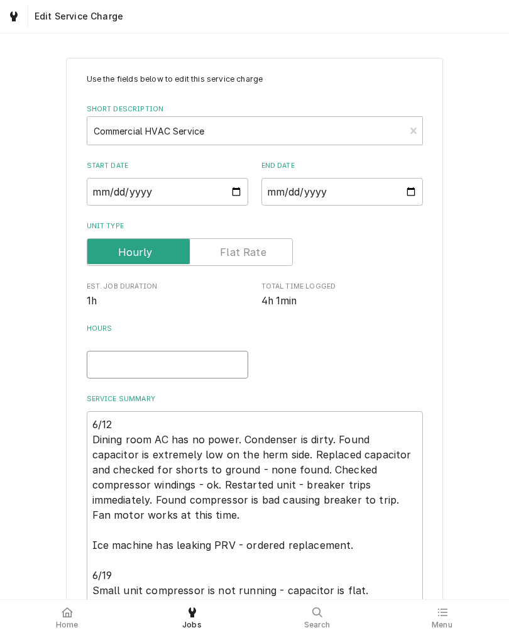
type textarea "x"
type input "4"
click at [438, 270] on div "Use the fields below to edit this service charge Short Description Commercial H…" at bounding box center [254, 418] width 377 height 720
click at [206, 371] on input "4" at bounding box center [168, 365] width 162 height 28
click at [415, 329] on div "Hours 4" at bounding box center [255, 351] width 336 height 55
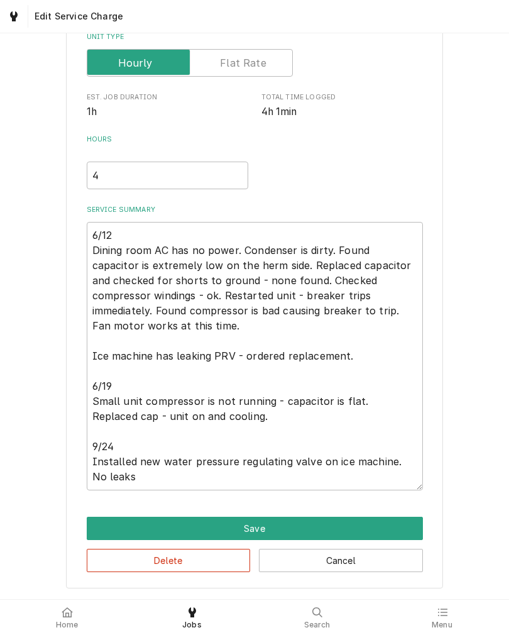
click at [346, 523] on button "Save" at bounding box center [255, 528] width 336 height 23
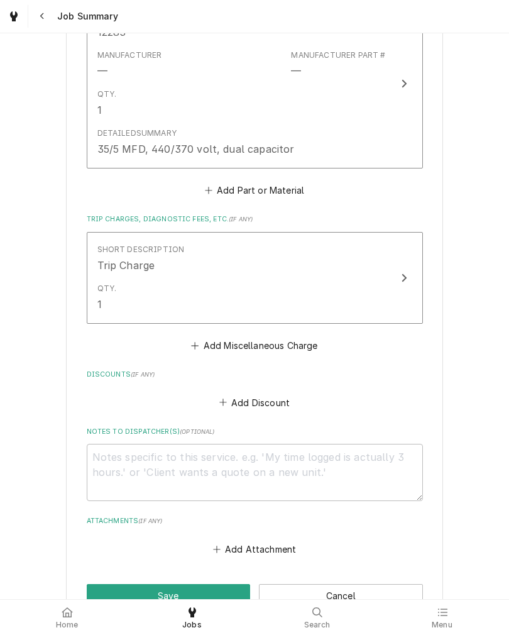
scroll to position [1355, 0]
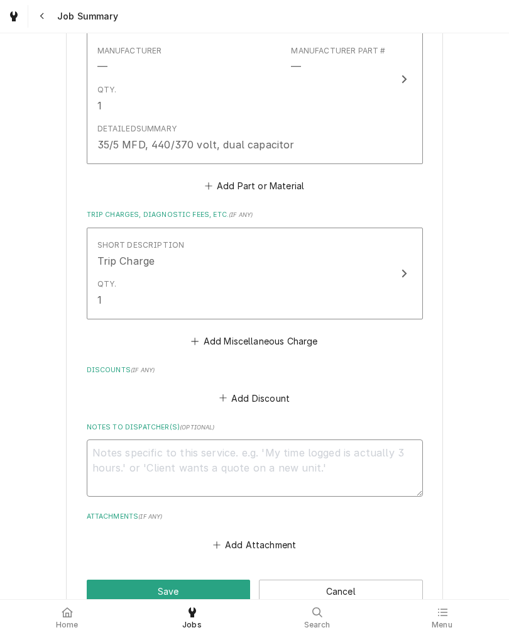
click at [278, 479] on textarea "Notes to Dispatcher(s) ( optional )" at bounding box center [255, 467] width 336 height 57
type textarea "x"
type textarea "Y"
type textarea "x"
type textarea "Yo"
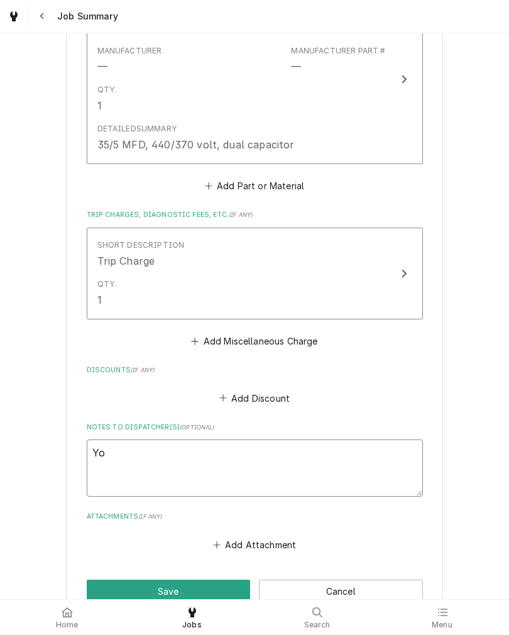
type textarea "x"
type textarea "You"
type textarea "x"
type textarea "You"
type textarea "x"
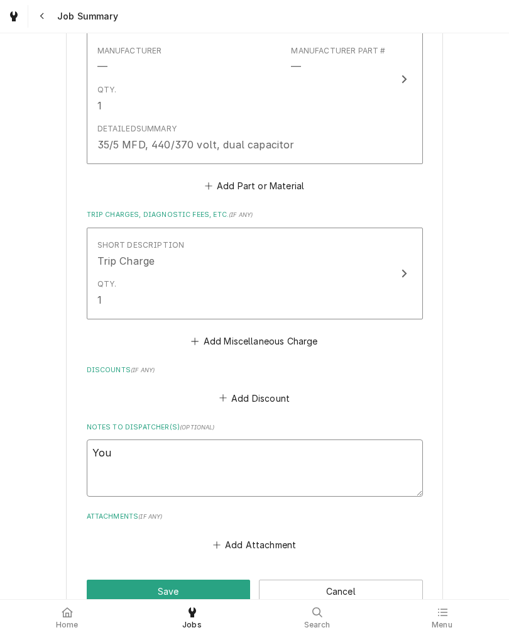
type textarea "You h"
type textarea "x"
type textarea "You ha"
type textarea "x"
type textarea "You had"
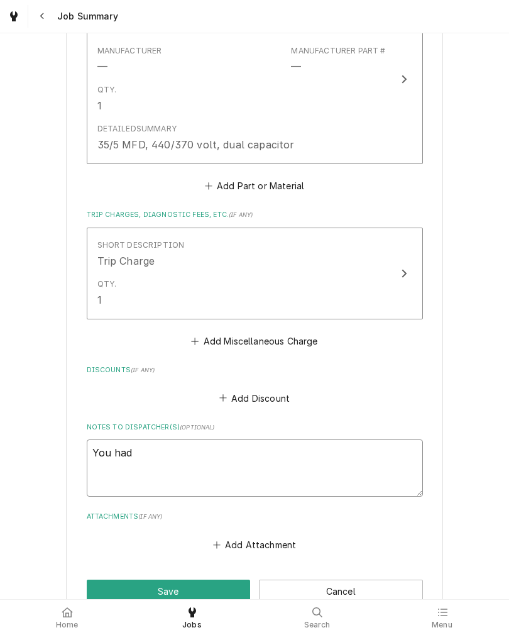
type textarea "x"
type textarea "You had"
type textarea "x"
type textarea "You had 2"
type textarea "x"
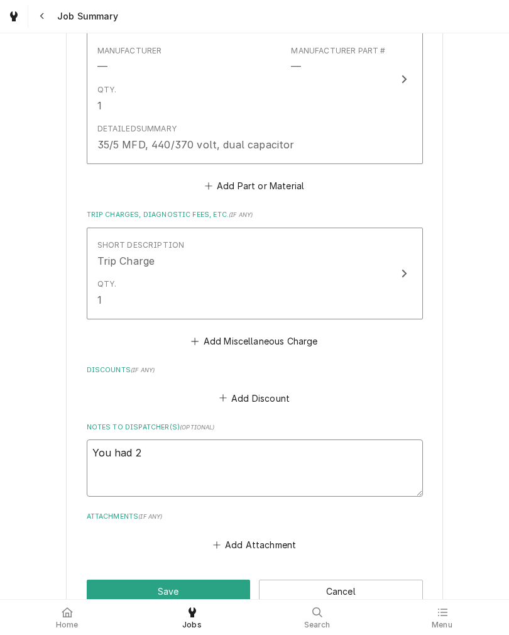
type textarea "You had 2."
type textarea "x"
type textarea "You had 2.5"
type textarea "x"
type textarea "You had 2.5"
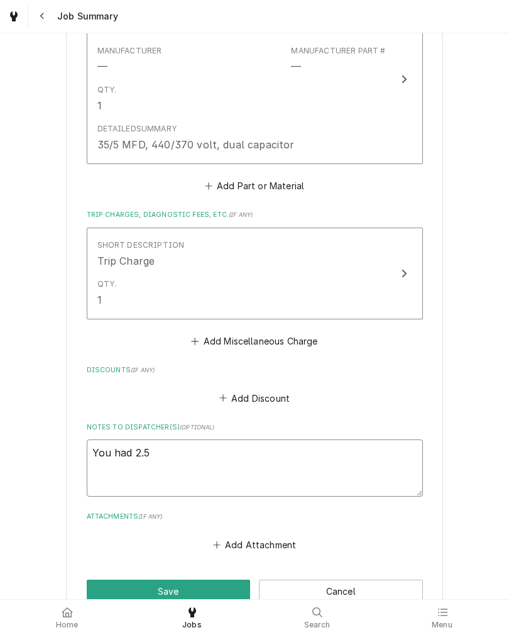
type textarea "x"
type textarea "You had 2.5 h"
type textarea "x"
type textarea "You had 2.5 ho"
type textarea "x"
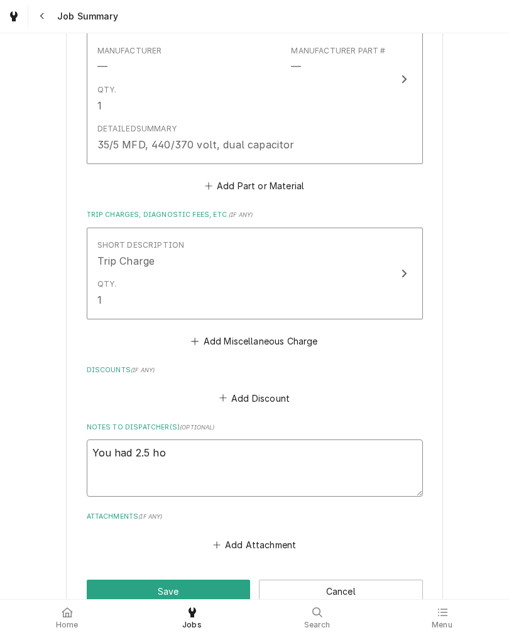
type textarea "You had 2.5 hou"
type textarea "x"
type textarea "You had 2.5 hour"
type textarea "x"
type textarea "You had 2.5 hours"
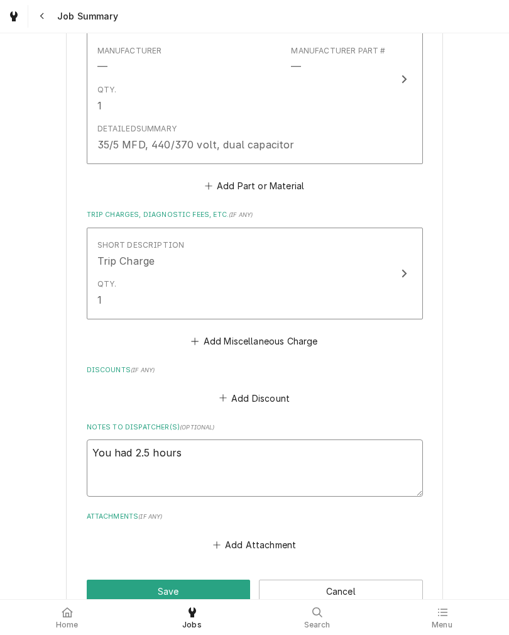
type textarea "x"
type textarea "You had 2.5 hours"
type textarea "x"
type textarea "You had 2.5 hours o"
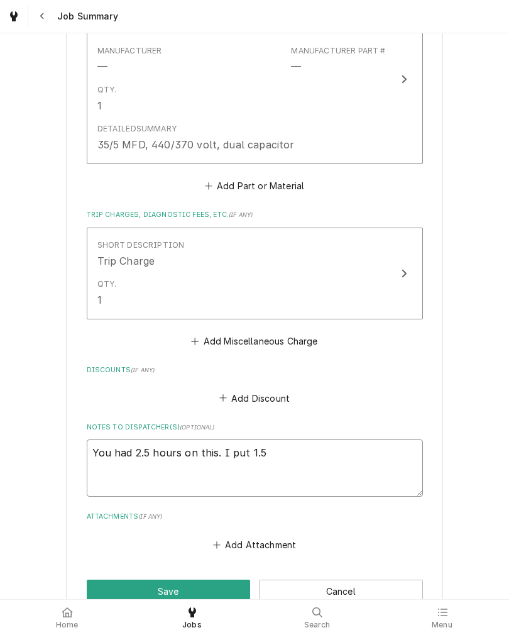
click at [354, 459] on textarea "You had 2.5 hours on this. I put 1.5" at bounding box center [255, 467] width 336 height 57
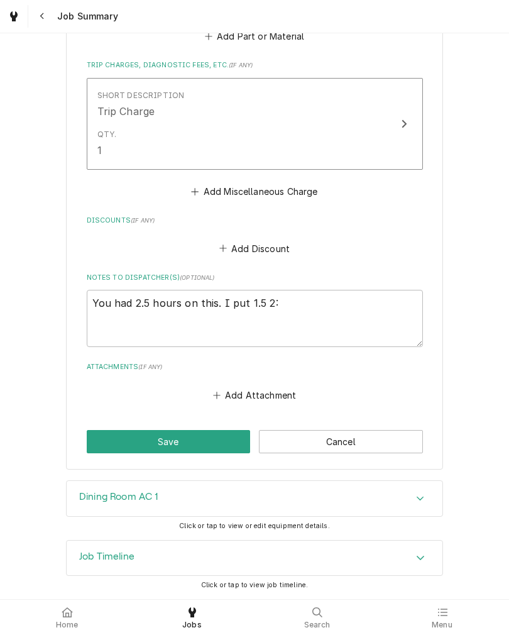
click at [420, 555] on icon "Accordion Header" at bounding box center [420, 557] width 9 height 10
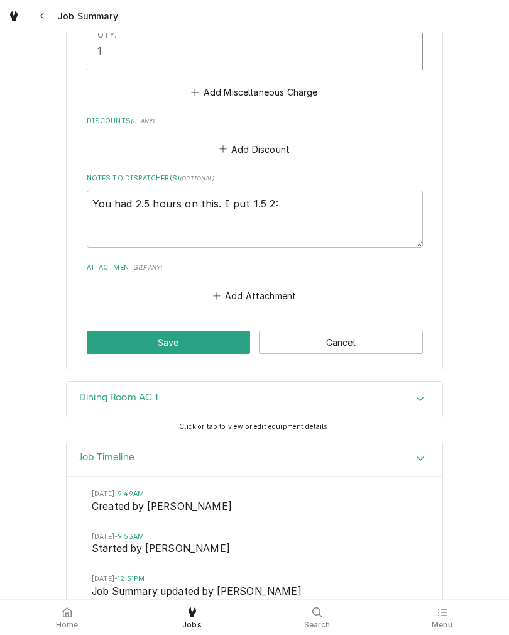
scroll to position [1579, 0]
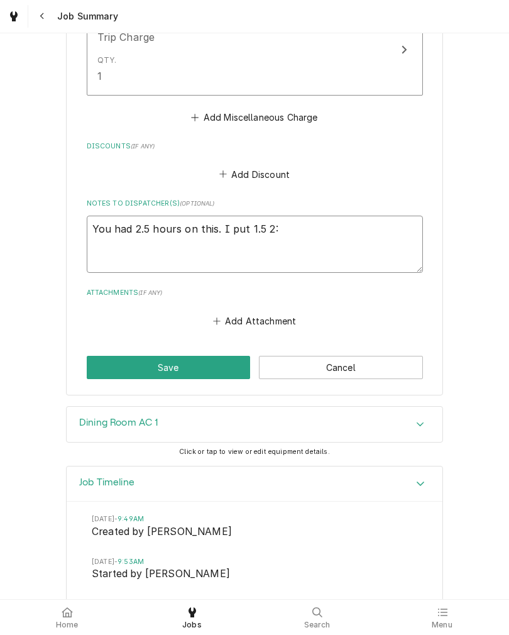
click at [336, 240] on textarea "You had 2.5 hours on this. I put 1.5 2:" at bounding box center [255, 244] width 336 height 57
click at [349, 236] on textarea "You had 2.5 hours on this. I put 1.5 2:45-4:15" at bounding box center [255, 244] width 336 height 57
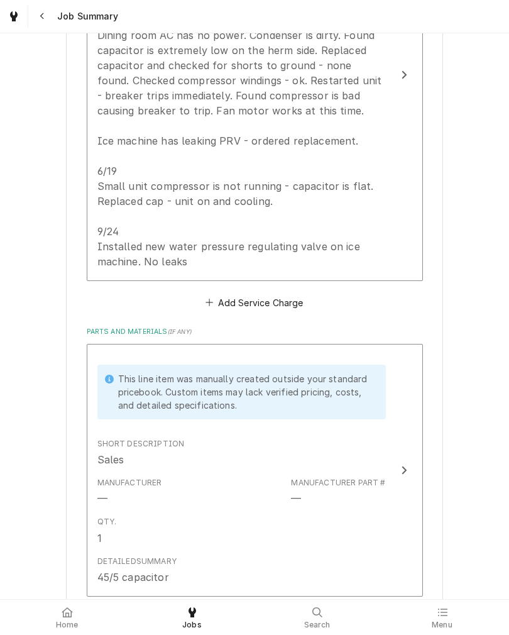
scroll to position [461, 0]
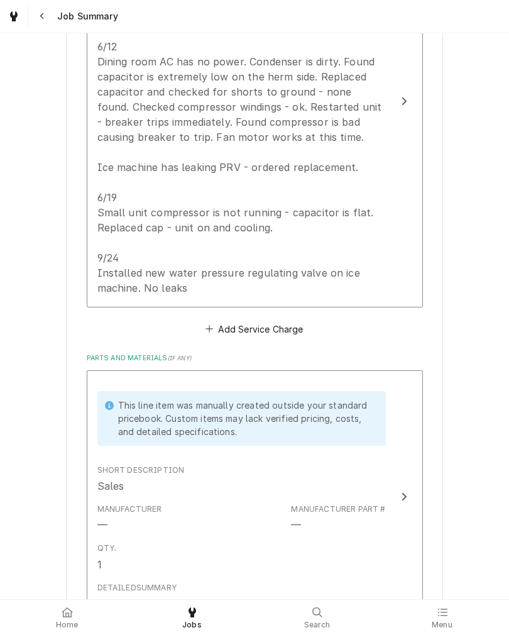
click at [386, 276] on button "Short Description Commercial HVAC Service Service Dates Jun 16, 2025 - Jun 19, …" at bounding box center [255, 102] width 336 height 412
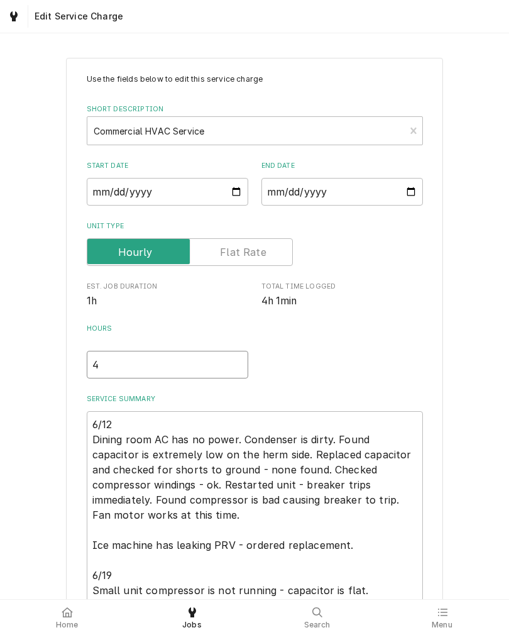
click at [209, 365] on input "4" at bounding box center [168, 365] width 162 height 28
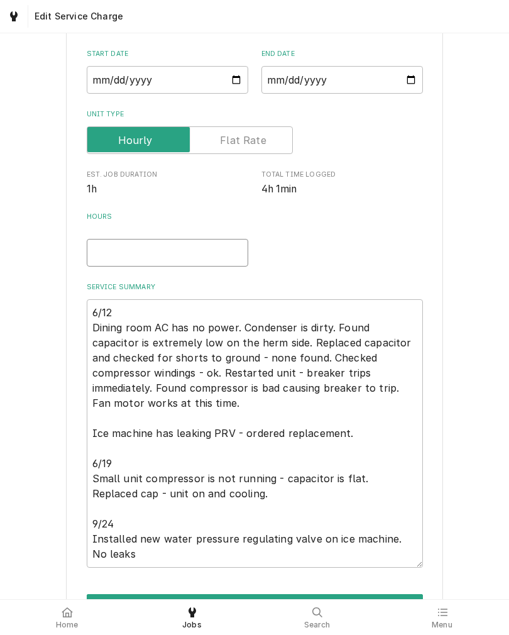
scroll to position [111, 0]
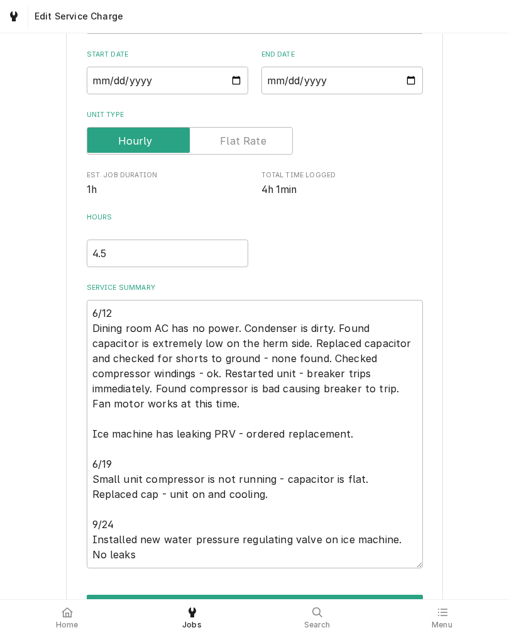
click at [441, 278] on div "Use the fields below to edit this service charge Short Description Commercial H…" at bounding box center [254, 307] width 377 height 720
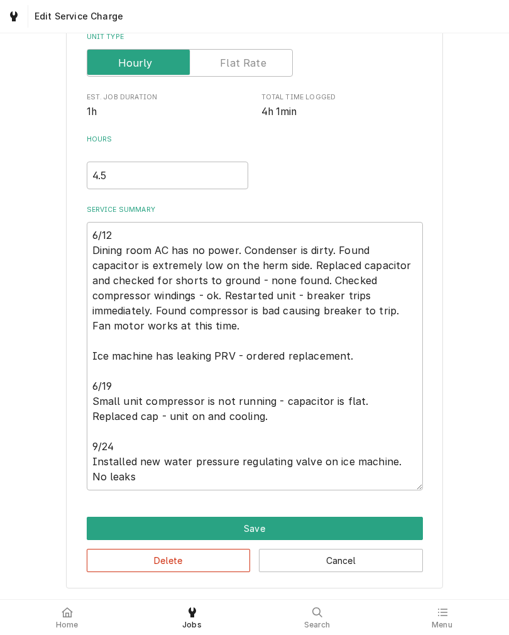
click at [329, 529] on button "Save" at bounding box center [255, 528] width 336 height 23
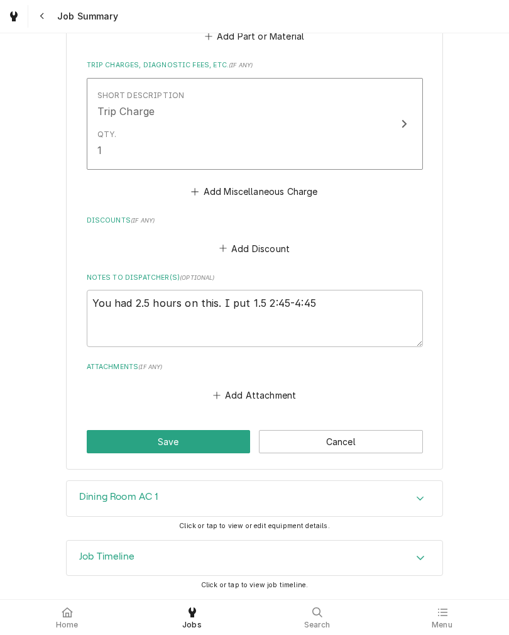
scroll to position [1511, 0]
click at [192, 435] on button "Save" at bounding box center [169, 441] width 164 height 23
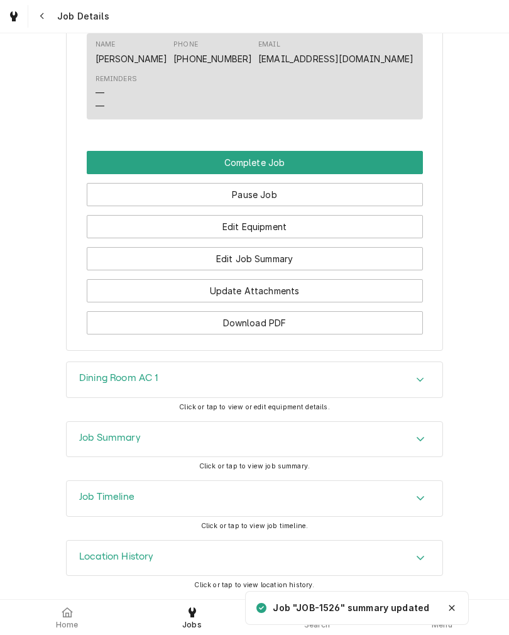
scroll to position [1029, 0]
click at [349, 270] on button "Edit Job Summary" at bounding box center [255, 258] width 336 height 23
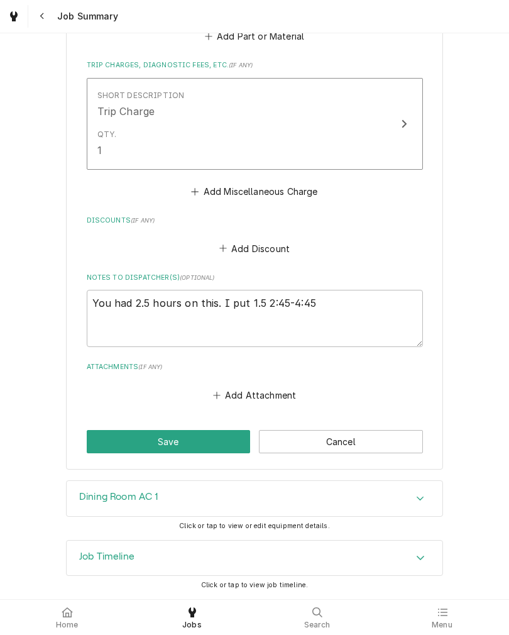
scroll to position [1511, 0]
click at [259, 295] on textarea "You had 2.5 hours on this. I put 1.5 2:45-4:45" at bounding box center [255, 318] width 336 height 57
type textarea "You had 2.5 hours on this. I put 1.52:45-4:45"
type textarea "x"
type textarea "You had 2.5 hours on this. I put 1.2:45-4:45"
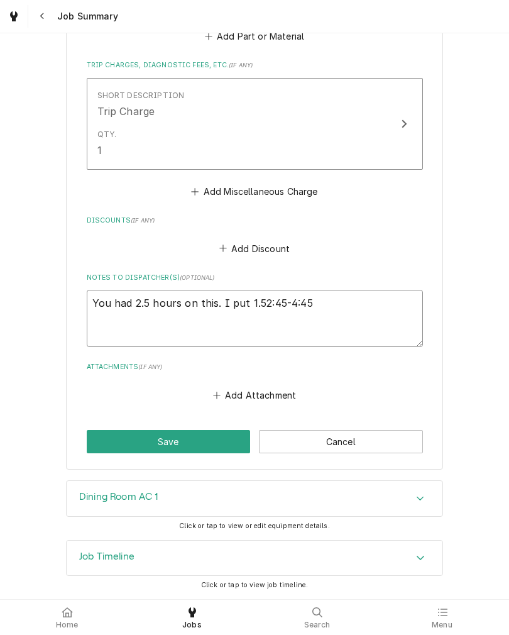
type textarea "x"
type textarea "You had 2.5 hours on this. I put 12:45-4:45"
type textarea "x"
type textarea "You had 2.5 hours on this. I put 2:45-4:45"
type textarea "x"
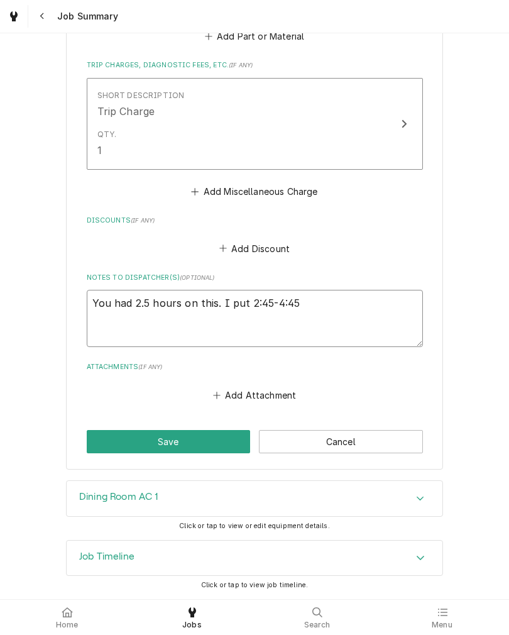
type textarea "You had 2.5 hours on this. I put 22:45-4:45"
type textarea "x"
type textarea "You had 2.5 hours on this. I put 2 2:45-4:45"
type textarea "x"
click at [358, 303] on textarea "You had 2.5 hours on this. I put 2 2:45-4:45" at bounding box center [255, 318] width 336 height 57
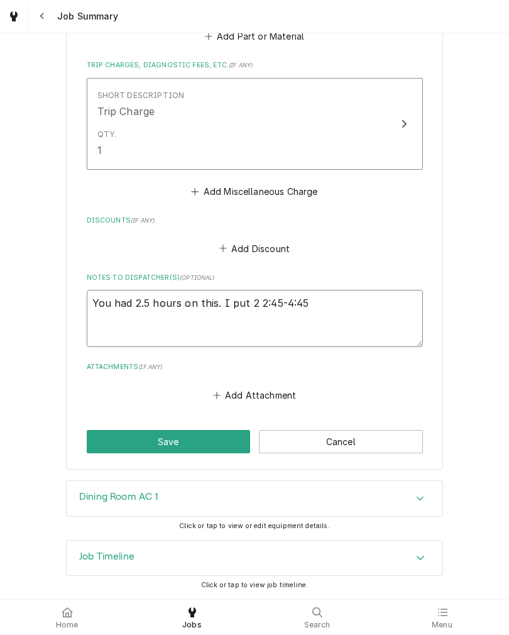
type textarea "You had 2.5 hours on this. I put 2 2:45-4:45."
type textarea "x"
type textarea "You had 2.5 hours on this. I put 2 2:45-4:45."
type textarea "x"
type textarea "You had 2.5 hours on this. I put 2 2:45-4:45. T"
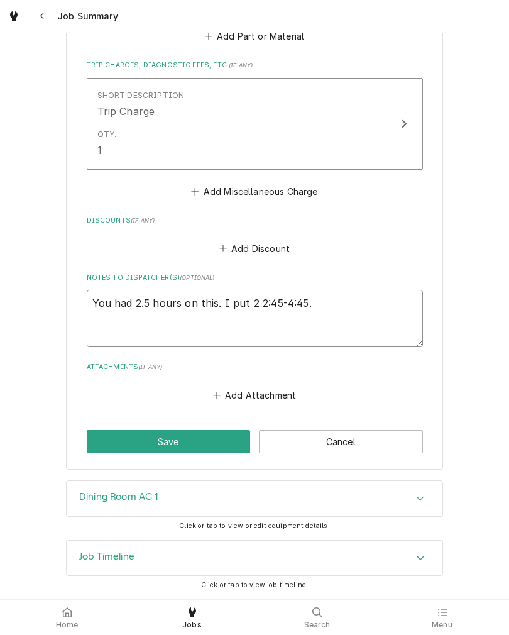
type textarea "x"
type textarea "You had 2.5 hours on this. I put 2 2:45-4:45. Th"
type textarea "x"
type textarea "You had 2.5 hours on this. I put 2 2:45-4:45. Thi"
type textarea "x"
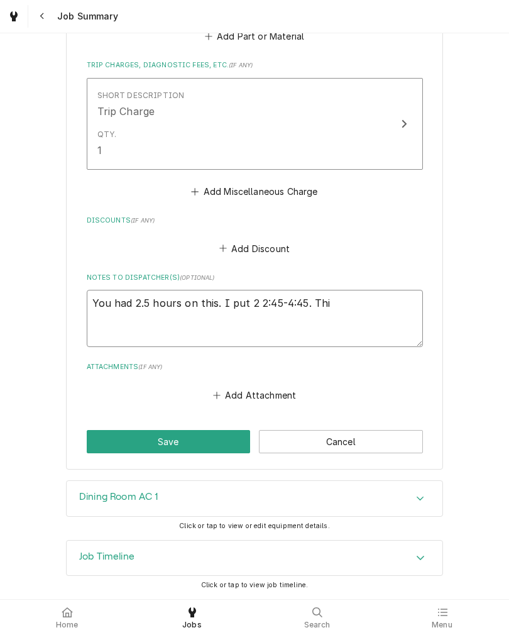
type textarea "You had 2.5 hours on this. I put 2 2:45-4:45. This"
type textarea "x"
type textarea "You had 2.5 hours on this. I put 2 2:45-4:45. This"
type textarea "x"
type textarea "You had 2.5 hours on this. I put 2 2:45-4:45. This i"
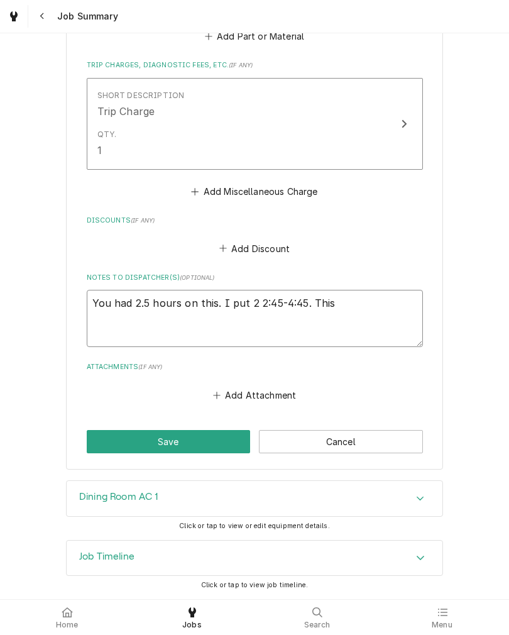
type textarea "x"
type textarea "You had 2.5 hours on this. I put 2 2:45-4:45. This in"
type textarea "x"
type textarea "You had 2.5 hours on this. I put 2 2:45-4:45. This inc"
type textarea "x"
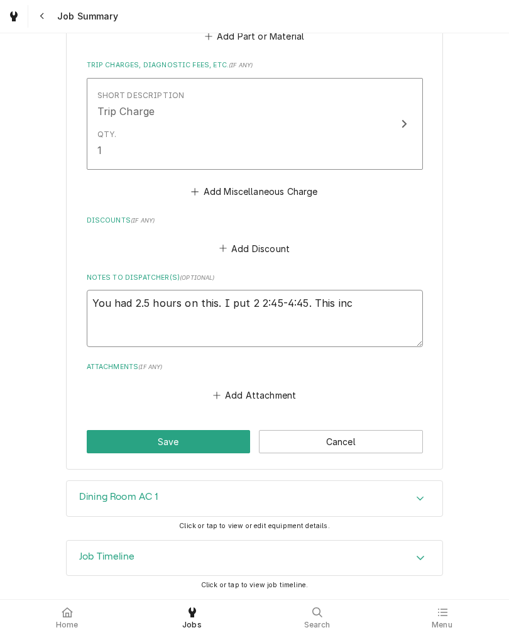
type textarea "You had 2.5 hours on this. I put 2 2:45-4:45. This incl"
type textarea "x"
type textarea "You had 2.5 hours on this. I put 2 2:45-4:45. This inclu"
type textarea "x"
type textarea "You had 2.5 hours on this. I put 2 2:45-4:45. This includ"
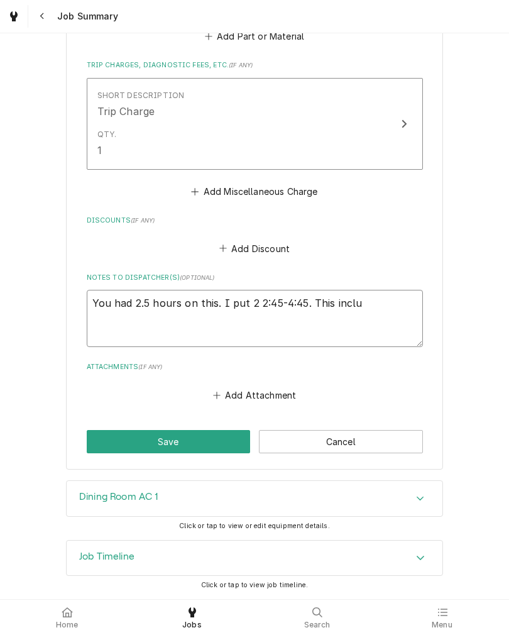
type textarea "x"
type textarea "You had 2.5 hours on this. I put 2 2:45-4:45. This include"
type textarea "x"
type textarea "You had 2.5 hours on this. I put 2 2:45-4:45. This included"
type textarea "x"
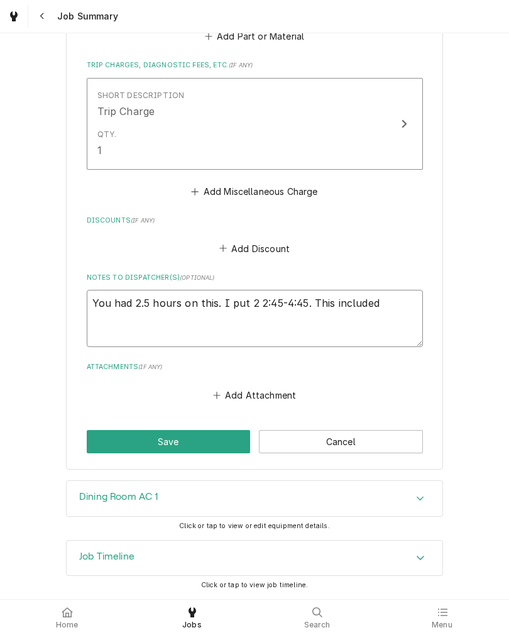
type textarea "You had 2.5 hours on this. I put 2 2:45-4:45. This included"
type textarea "x"
type textarea "You had 2.5 hours on this. I put 2 2:45-4:45. This included m"
type textarea "x"
type textarea "You had 2.5 hours on this. I put 2 2:45-4:45. This included my"
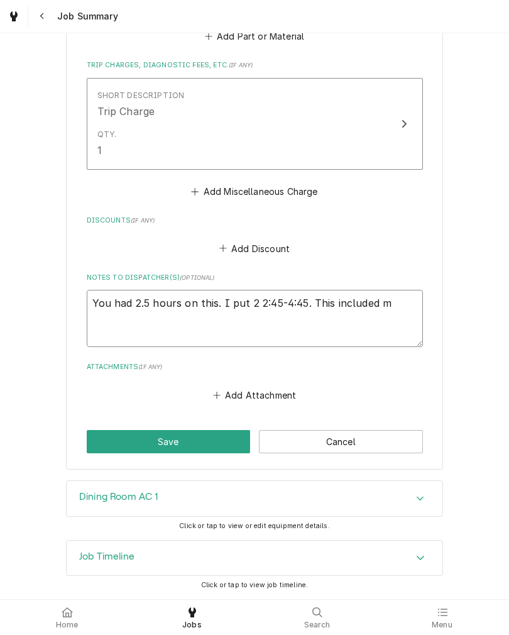
type textarea "x"
type textarea "You had 2.5 hours on this. I put 2 2:45-4:45. This included my"
type textarea "x"
type textarea "You had 2.5 hours on this. I put 2 2:45-4:45. This included my d"
type textarea "x"
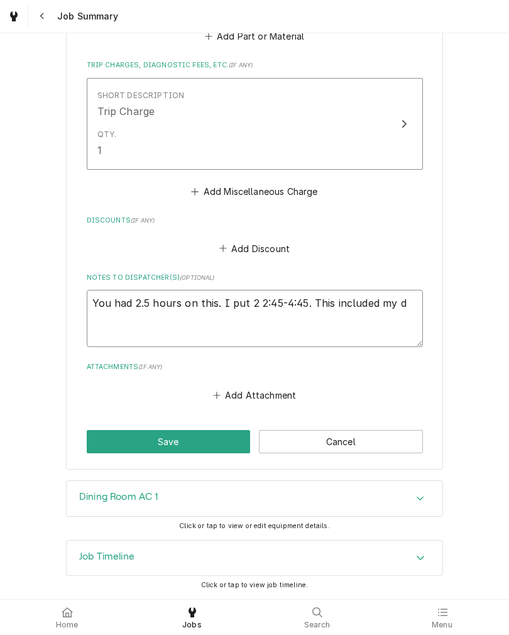
type textarea "You had 2.5 hours on this. I put 2 2:45-4:45. This included my dr"
type textarea "x"
type textarea "You had 2.5 hours on this. I put 2 2:45-4:45. This included my dri"
type textarea "x"
type textarea "You had 2.5 hours on this. I put 2 2:45-4:45. This included my driv"
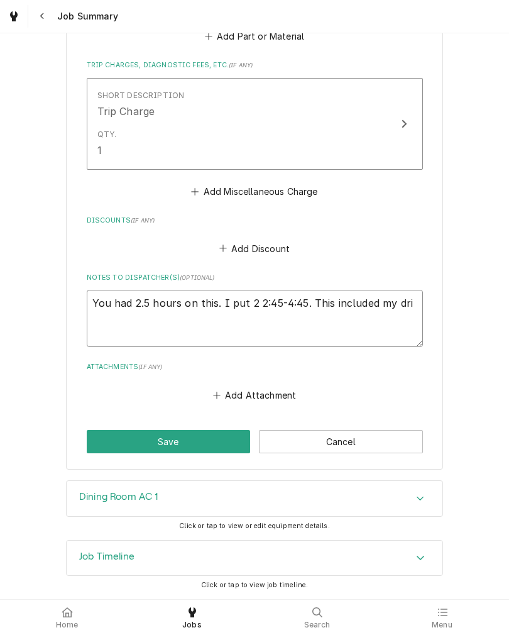
type textarea "x"
type textarea "You had 2.5 hours on this. I put 2 2:45-4:45. This included my drive"
type textarea "x"
type textarea "You had 2.5 hours on this. I put 2 2:45-4:45. This included my drive"
type textarea "x"
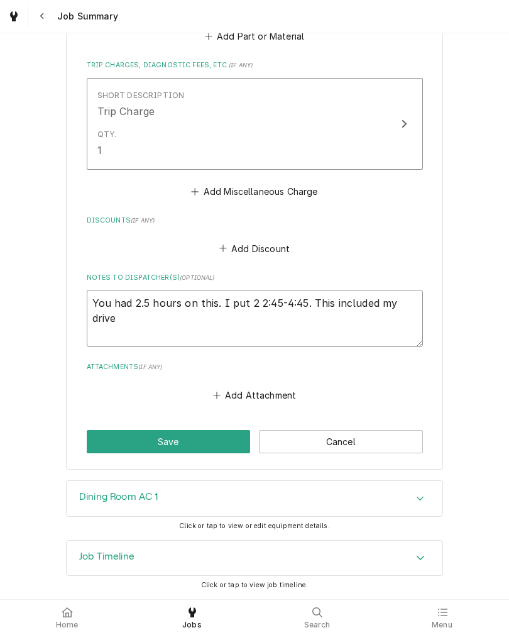
type textarea "You had 2.5 hours on this. I put 2 2:45-4:45. This included my drive h"
type textarea "x"
type textarea "You had 2.5 hours on this. I put 2 2:45-4:45. This included my drive ho"
type textarea "x"
type textarea "You had 2.5 hours on this. I put 2 2:45-4:45. This included my drive hom"
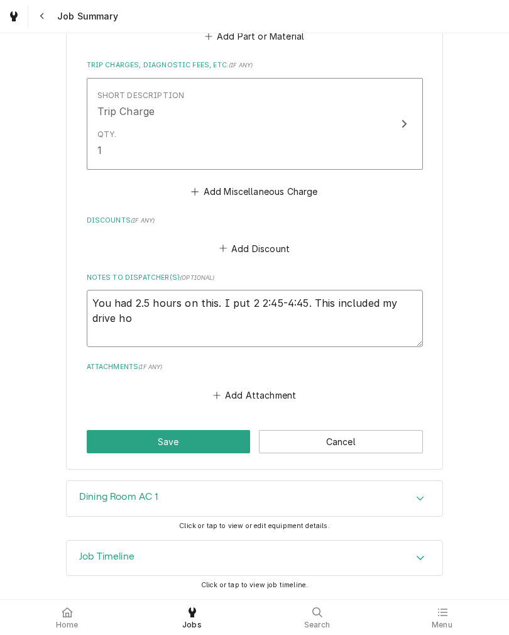
type textarea "x"
type textarea "You had 2.5 hours on this. I put 2 2:45-4:45. This included my drive home"
type textarea "x"
type textarea "You had 2.5 hours on this. I put 2 2:45-4:45. This included my drive home"
type textarea "x"
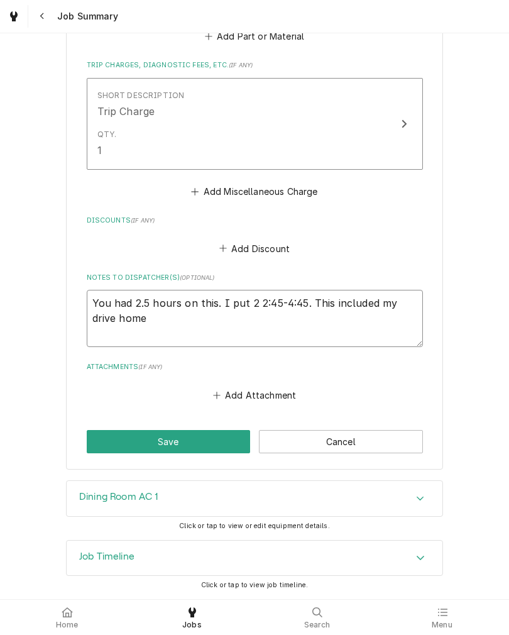
type textarea "You had 2.5 hours on this. I put 2 2:45-4:45. This included my drive home a"
type textarea "x"
type textarea "You had 2.5 hours on this. I put 2 2:45-4:45. This included my drive home as"
type textarea "x"
type textarea "You had 2.5 hours on this. I put 2 2:45-4:45. This included my drive home as"
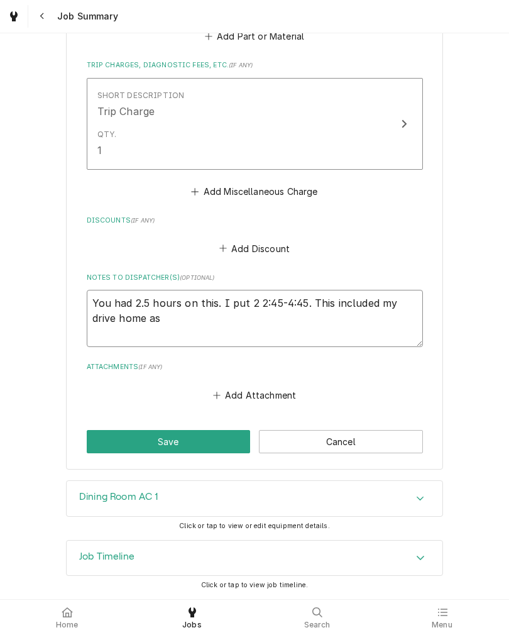
type textarea "x"
type textarea "You had 2.5 hours on this. I put 2 2:45-4:45. This included my drive home as e"
type textarea "x"
type textarea "You had 2.5 hours on this. I put 2 2:45-4:45. This included my drive home as ee"
type textarea "x"
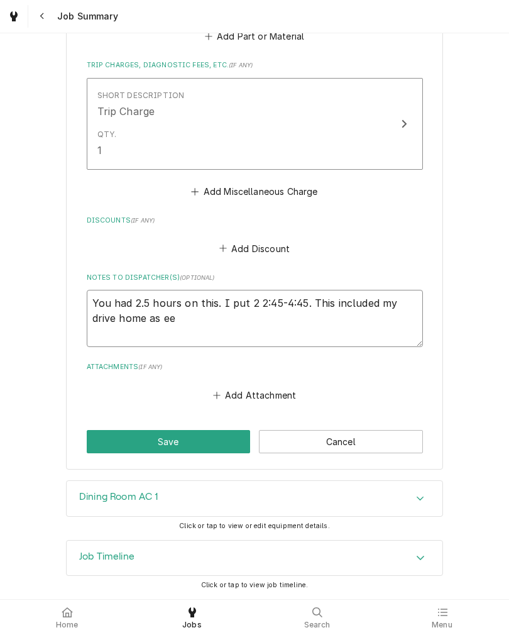
type textarea "You had 2.5 hours on this. I put 2 2:45-4:45. This included my drive home as we"
type textarea "x"
type textarea "You had 2.5 hours on this. I put 2 2:45-4:45. This included my drive home as we"
type textarea "x"
type textarea "You had 2.5 hours on this. I put 2 2:45-4:45. This included my drive home as we"
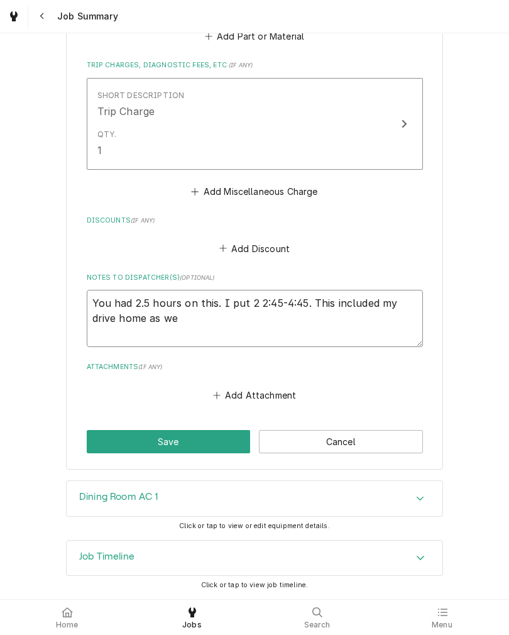
type textarea "x"
type textarea "You had 2.5 hours on this. I put 2 2:45-4:45. This included my drive home as wel"
type textarea "x"
type textarea "You had 2.5 hours on this. I put 2 2:45-4:45. This included my drive home as we…"
type textarea "x"
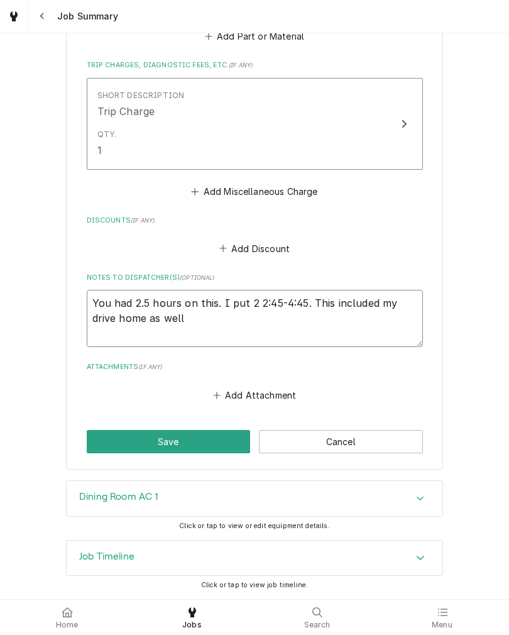
type textarea "You had 2.5 hours on this. I put 2 2:45-4:45. This included my drive home as we…"
click at [222, 441] on button "Save" at bounding box center [169, 441] width 164 height 23
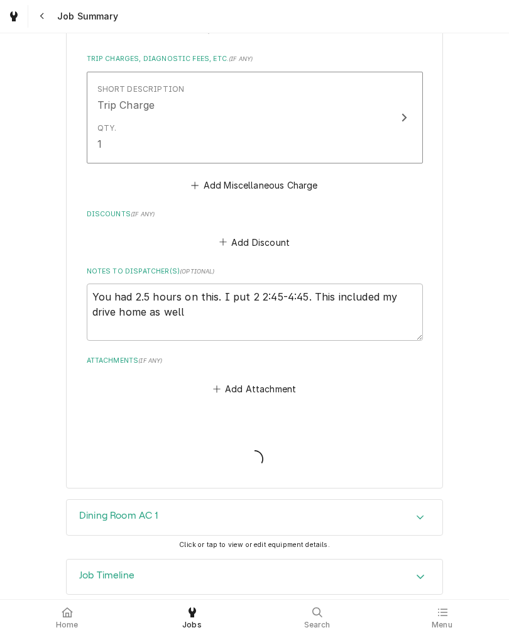
type textarea "x"
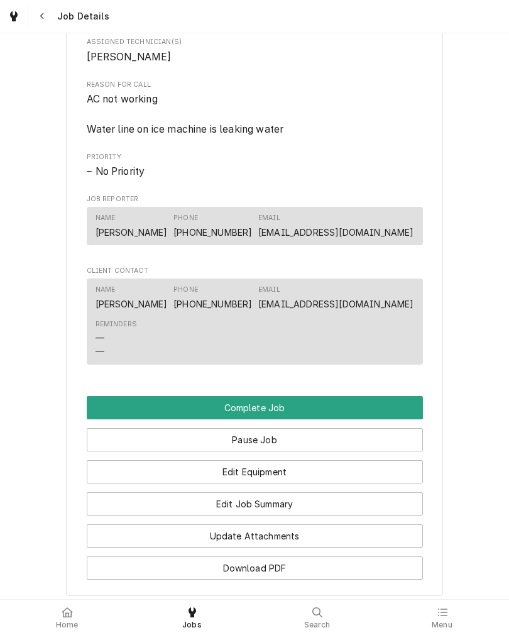
scroll to position [781, 0]
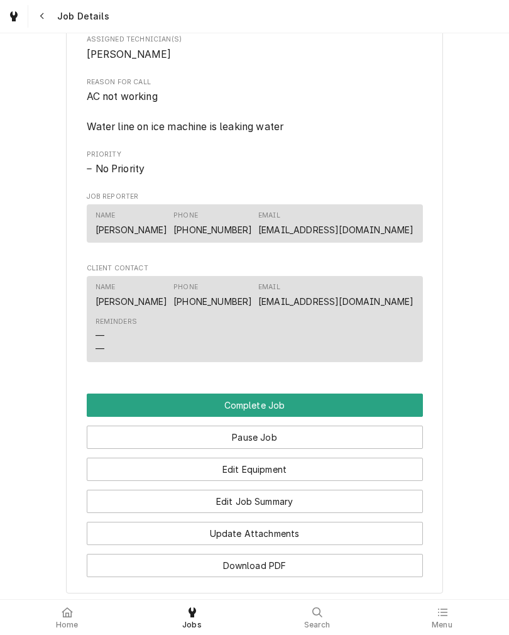
click at [108, 417] on button "Complete Job" at bounding box center [255, 404] width 336 height 23
